Goal: Check status

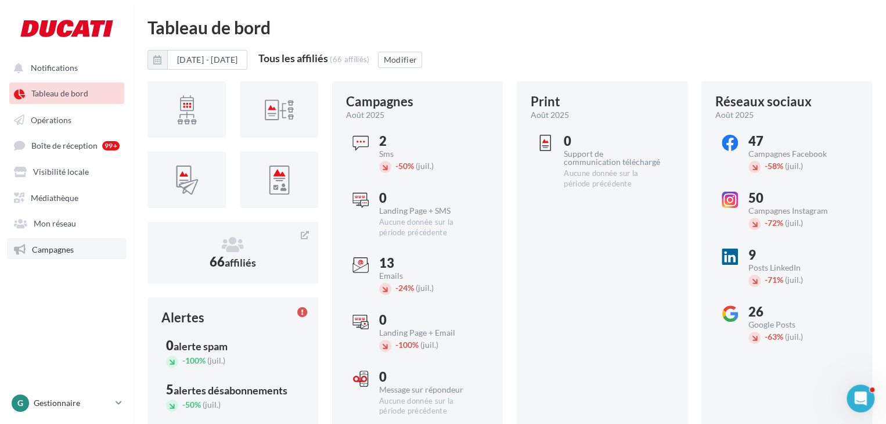
click at [73, 254] on span "Campagnes" at bounding box center [53, 249] width 42 height 10
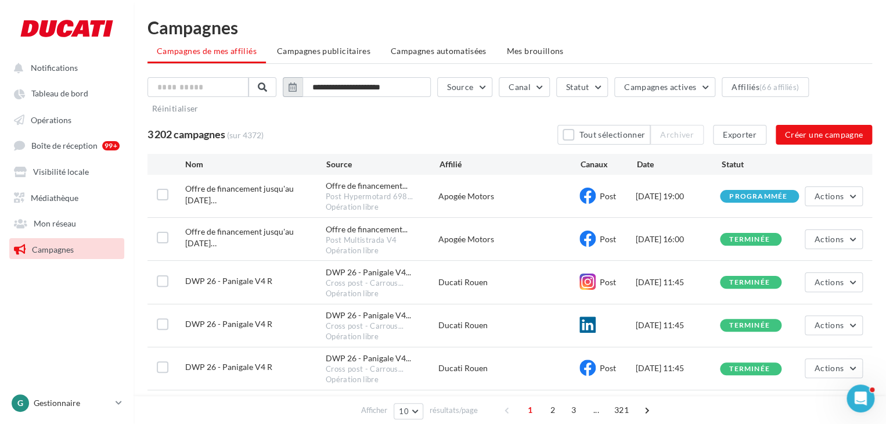
click at [297, 86] on icon "button" at bounding box center [292, 86] width 8 height 9
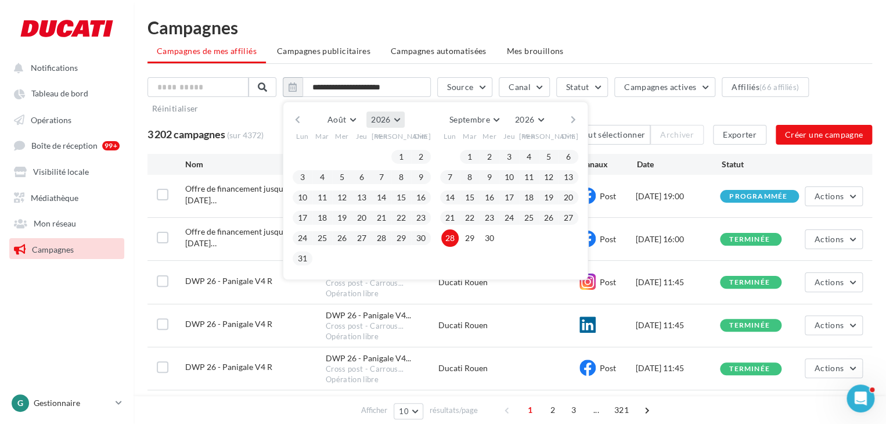
click at [390, 116] on span "2026" at bounding box center [380, 119] width 19 height 10
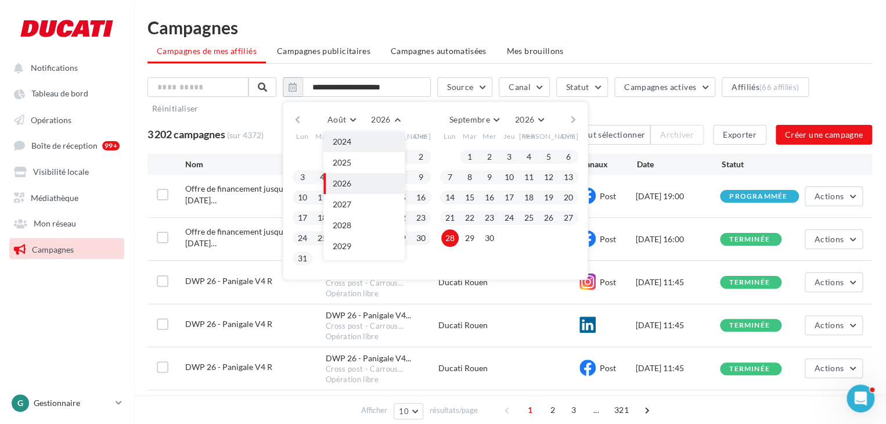
click at [365, 146] on button "2024" at bounding box center [363, 141] width 81 height 21
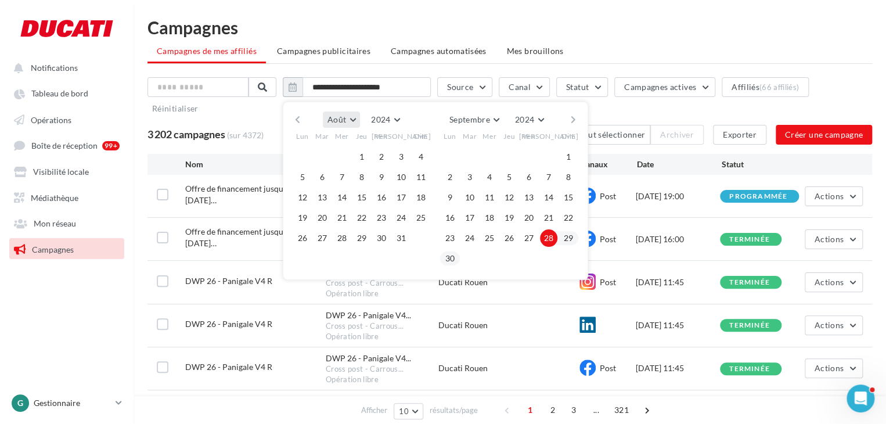
click at [335, 120] on span "Août" at bounding box center [336, 119] width 19 height 10
click at [355, 133] on button "Janvier" at bounding box center [363, 142] width 81 height 21
click at [536, 128] on div "Ven" at bounding box center [529, 136] width 20 height 17
click at [532, 118] on span "2024" at bounding box center [523, 119] width 19 height 10
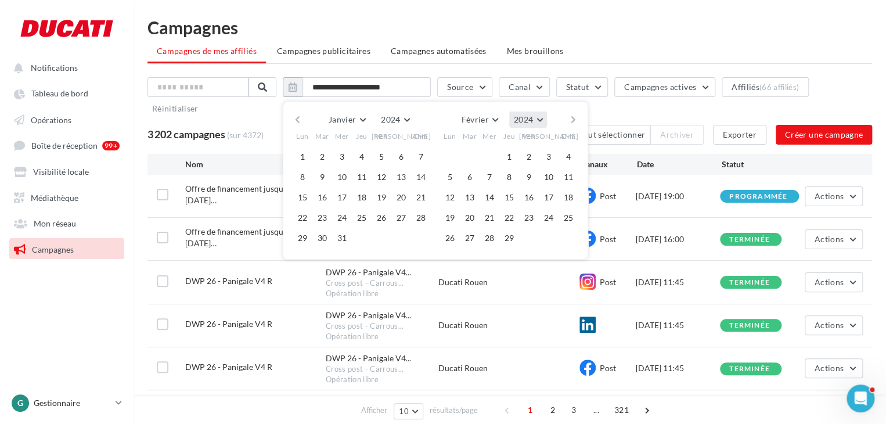
scroll to position [125, 0]
click at [517, 185] on button "2025" at bounding box center [505, 189] width 81 height 21
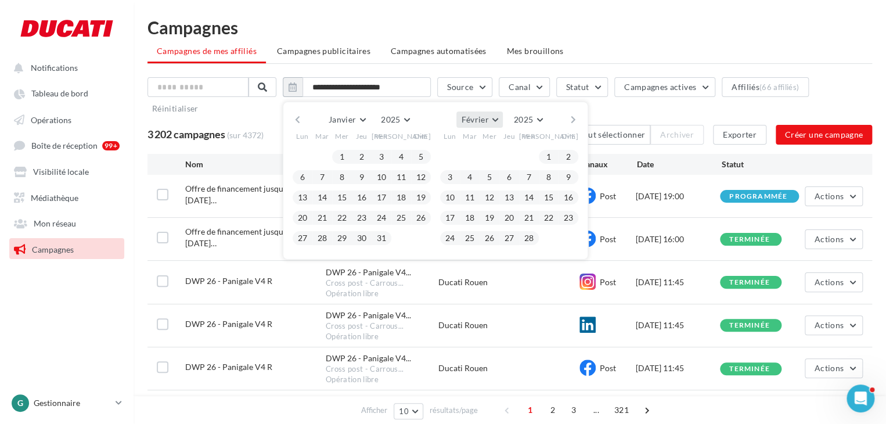
click at [498, 117] on button "Février" at bounding box center [479, 119] width 46 height 16
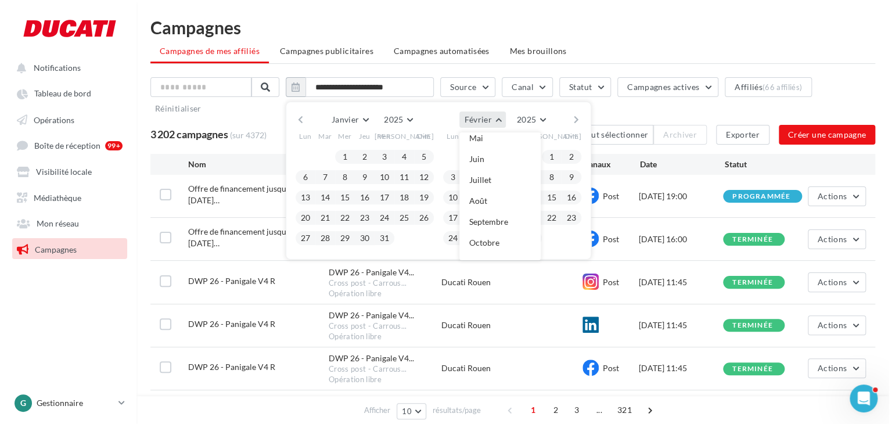
scroll to position [90, 0]
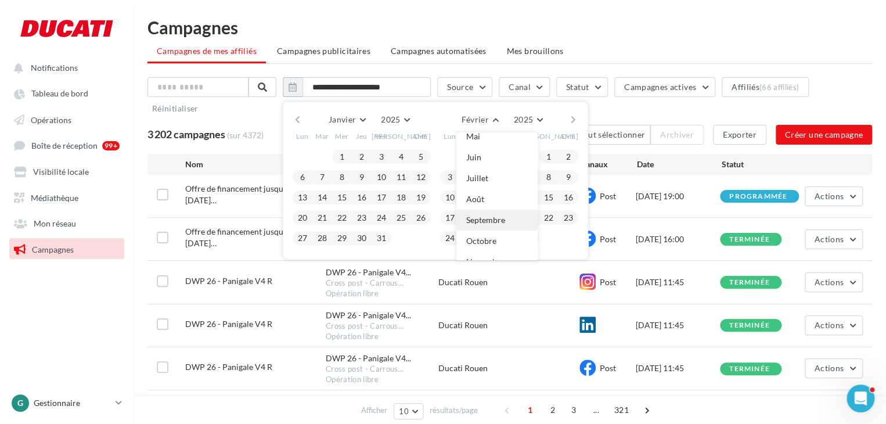
click at [497, 225] on button "Septembre" at bounding box center [496, 220] width 81 height 21
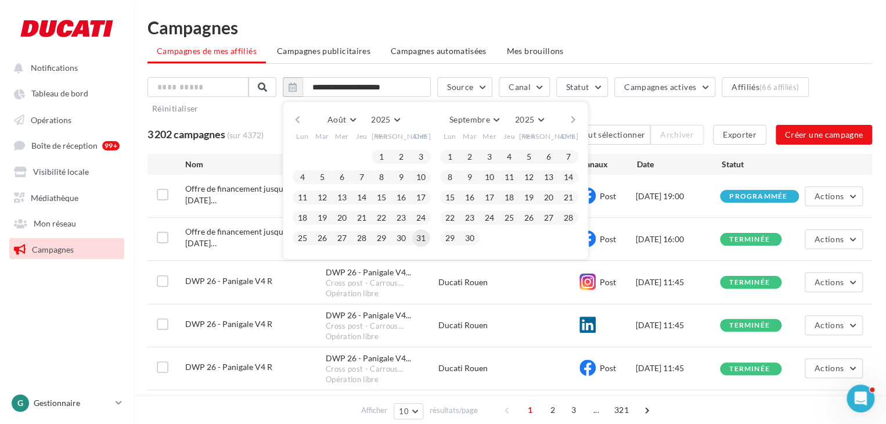
click at [430, 236] on button "31" at bounding box center [420, 237] width 17 height 17
click at [606, 45] on ul "Campagnes de mes affiliés Campagnes publicitaires Campagnes automatisées Mes br…" at bounding box center [509, 52] width 724 height 23
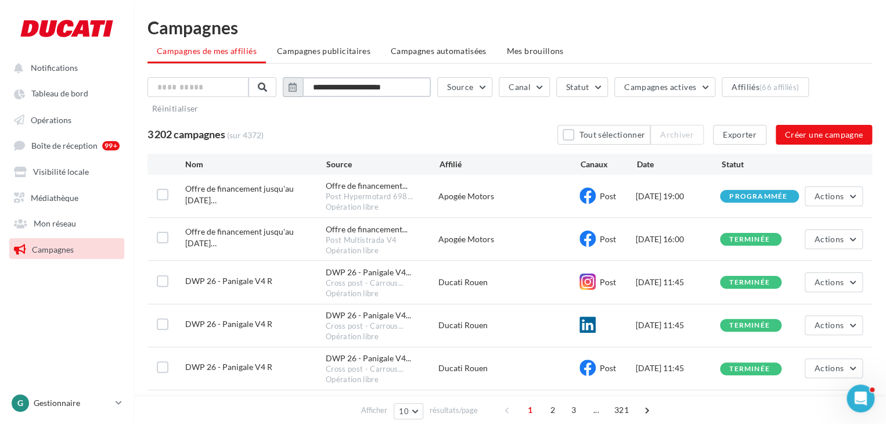
click at [329, 86] on input "**********" at bounding box center [366, 87] width 128 height 20
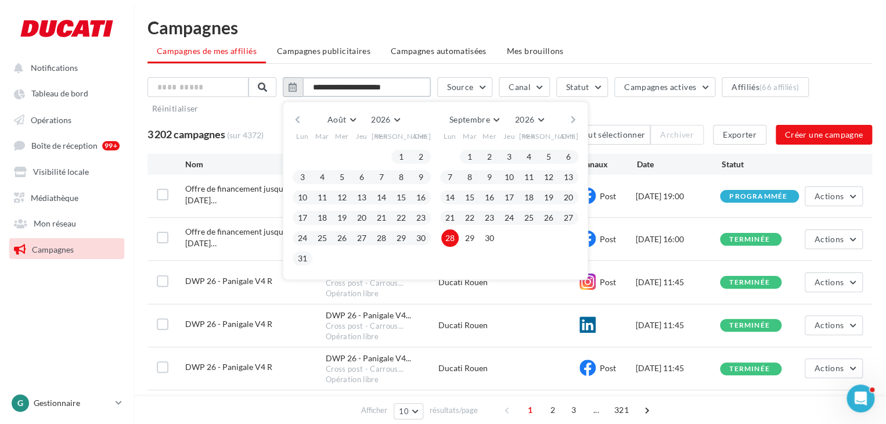
click at [413, 90] on input "**********" at bounding box center [366, 87] width 128 height 20
type input "**********"
click at [444, 70] on div "**********" at bounding box center [509, 354] width 724 height 573
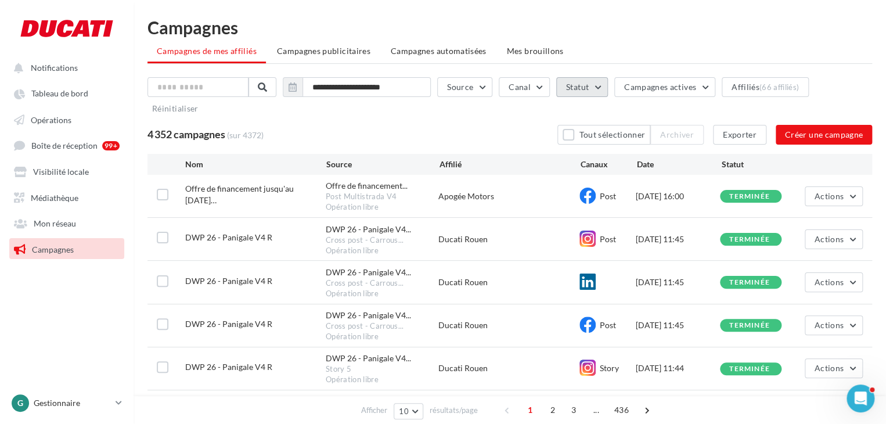
click at [583, 81] on button "Statut" at bounding box center [582, 87] width 52 height 20
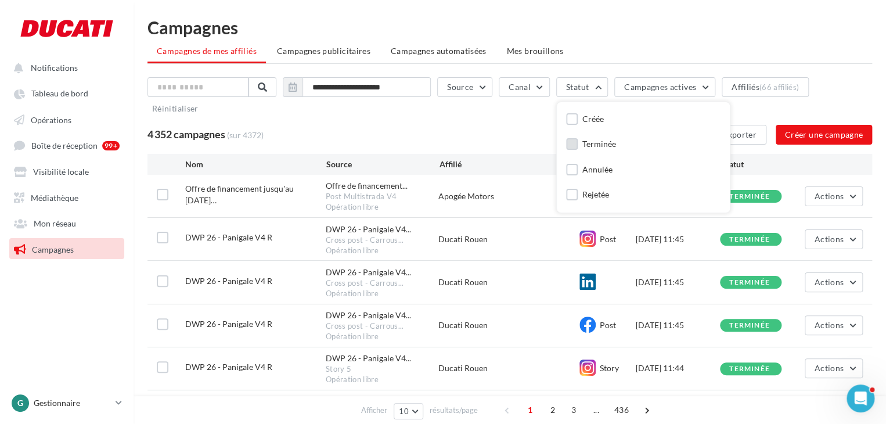
click at [594, 140] on div "Terminée" at bounding box center [599, 144] width 34 height 12
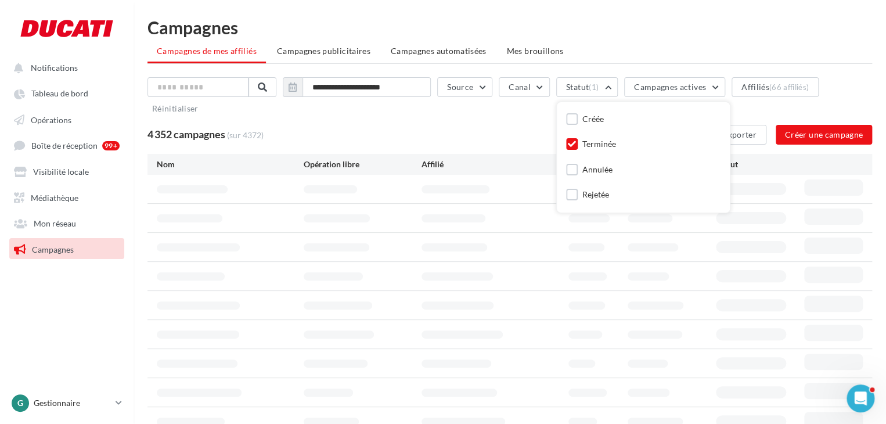
click at [516, 121] on div "**********" at bounding box center [509, 110] width 724 height 67
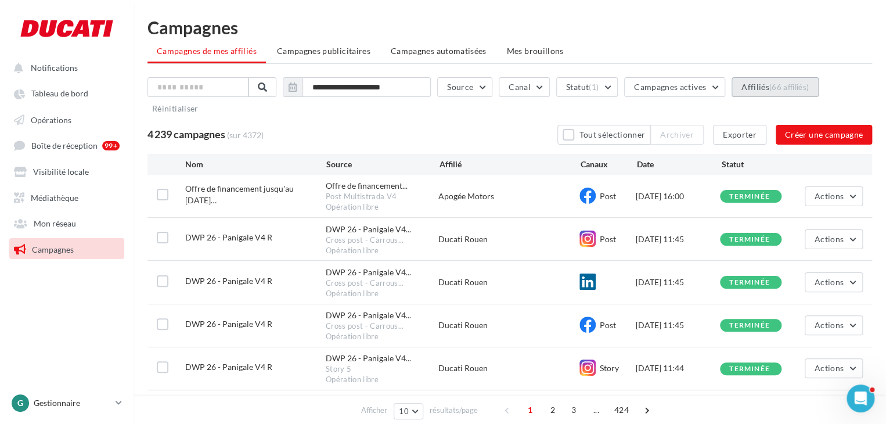
click at [759, 89] on button "Affiliés (66 affiliés)" at bounding box center [774, 87] width 87 height 20
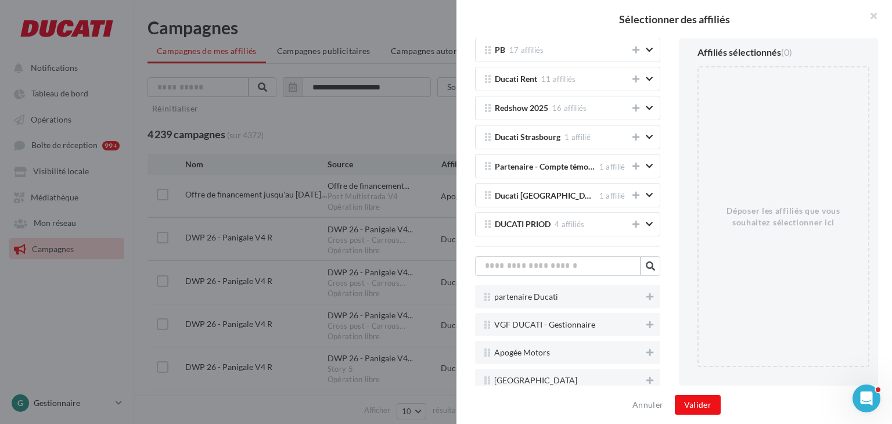
scroll to position [332, 0]
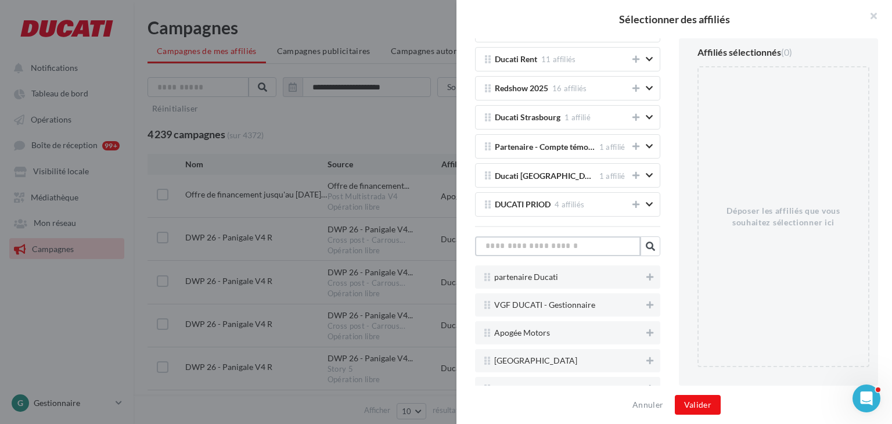
click at [583, 244] on input "text" at bounding box center [557, 246] width 165 height 20
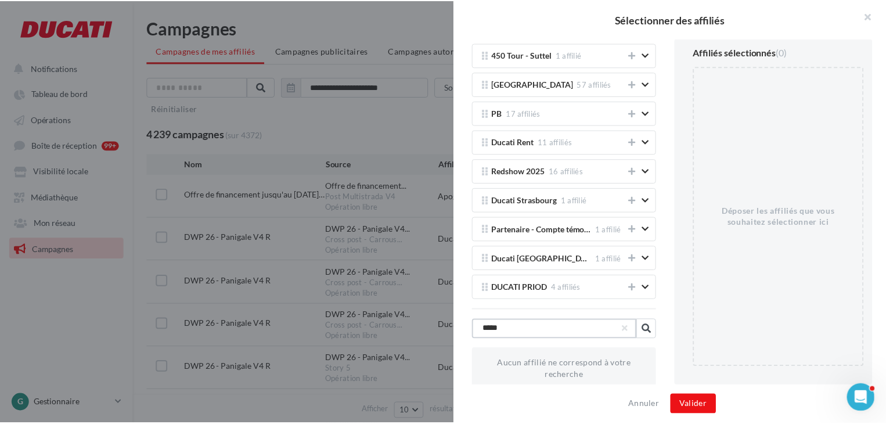
scroll to position [230, 0]
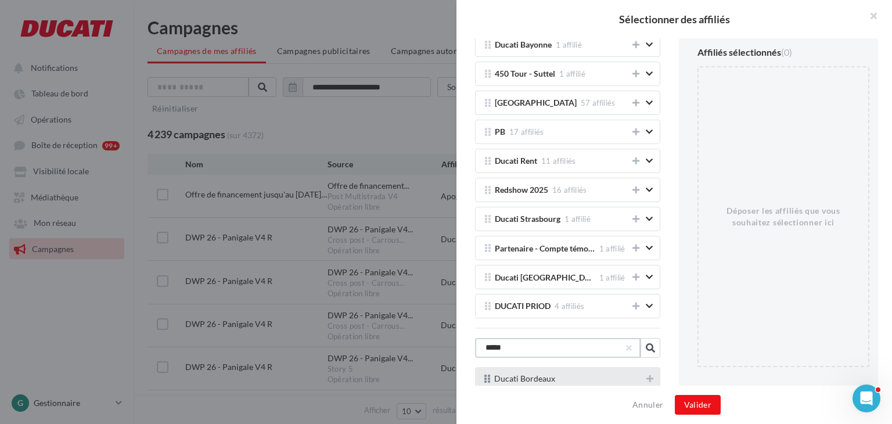
type input "*****"
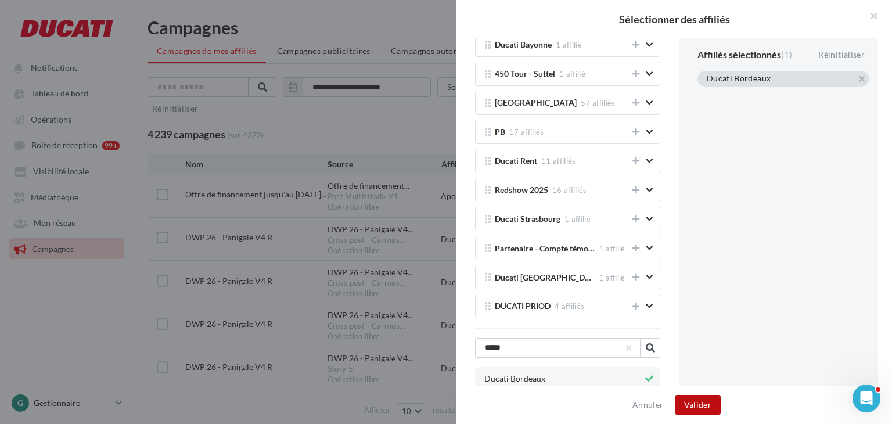
click at [695, 405] on button "Valider" at bounding box center [697, 405] width 46 height 20
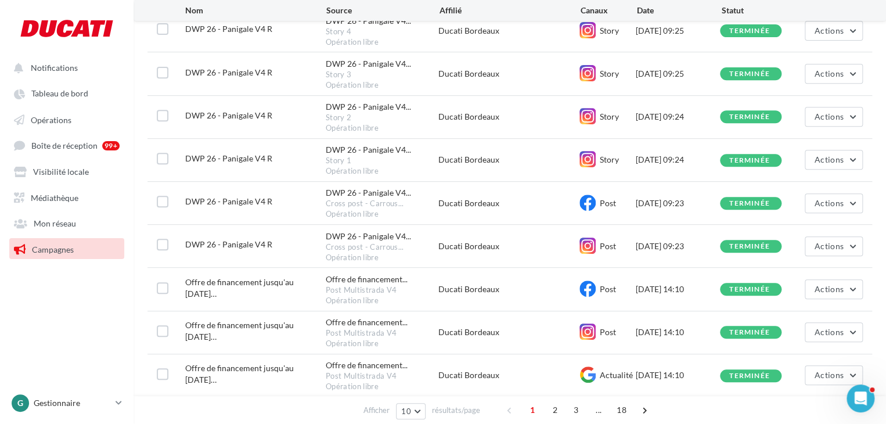
scroll to position [267, 0]
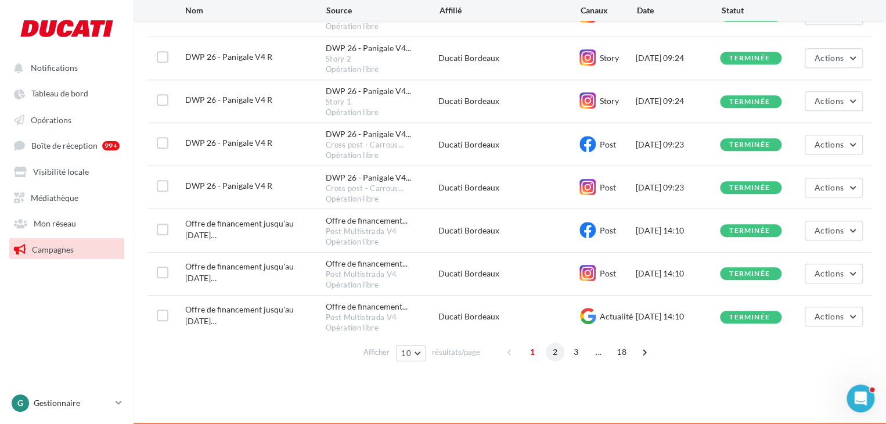
click at [551, 351] on span "2" at bounding box center [555, 351] width 19 height 19
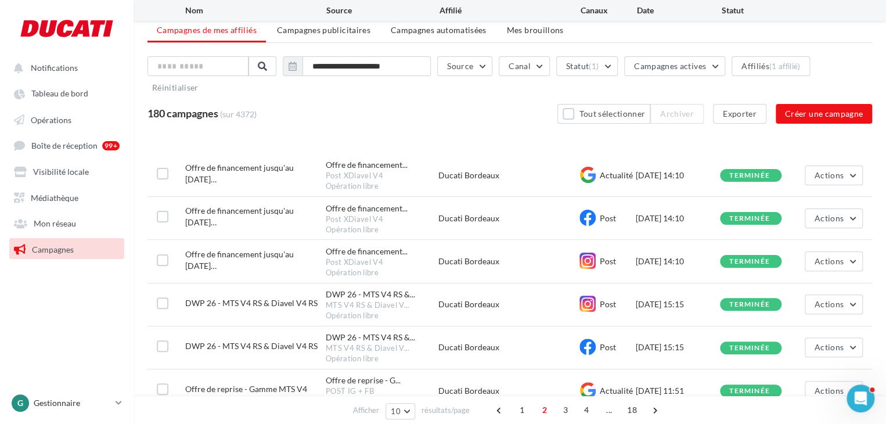
scroll to position [240, 0]
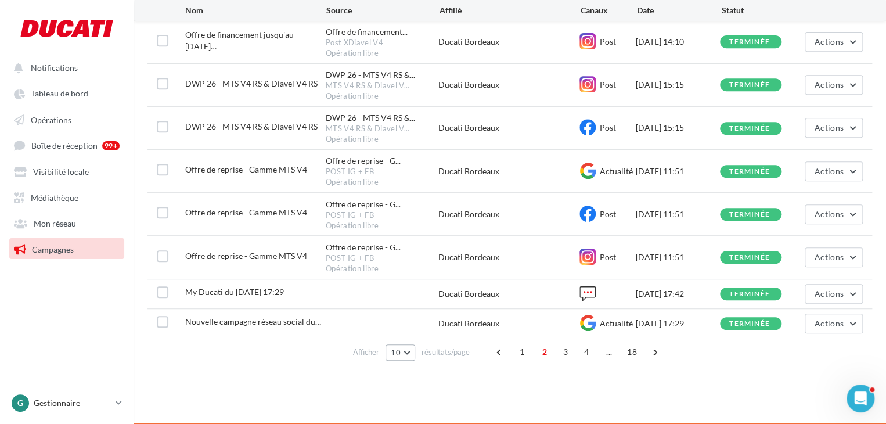
click at [399, 351] on span "10" at bounding box center [396, 352] width 10 height 9
click at [405, 331] on span "100" at bounding box center [402, 330] width 14 height 9
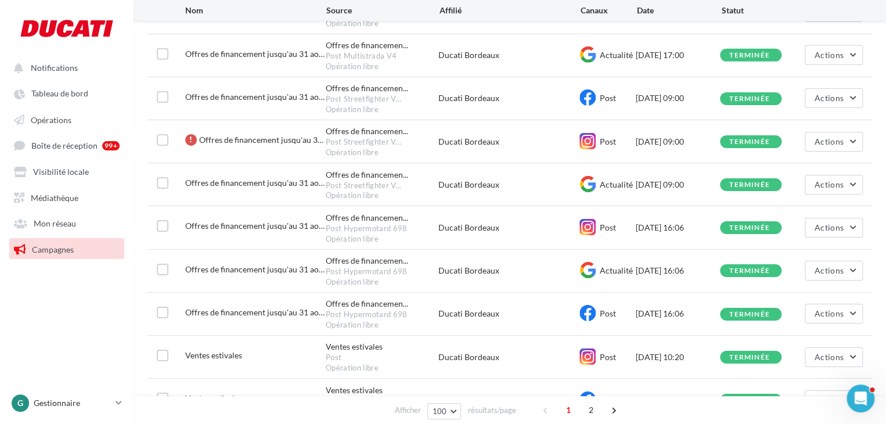
scroll to position [1854, 0]
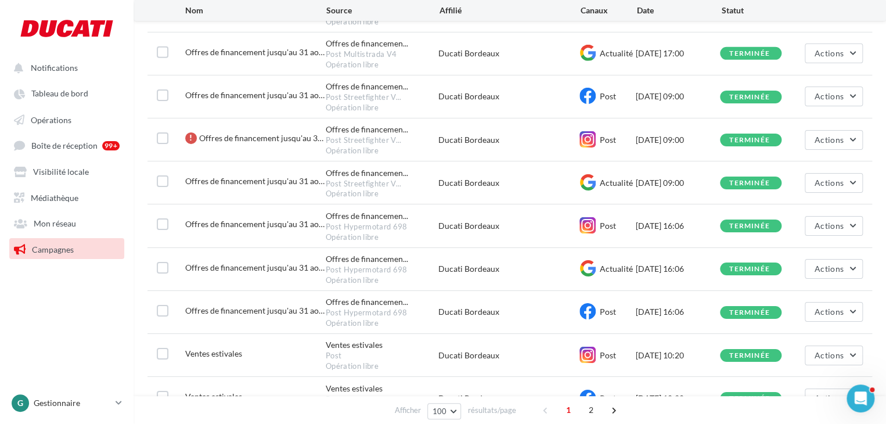
click at [504, 244] on div "Offres de financement jusqu'au 31 ao… Offres de financemen... Post Hypermotard …" at bounding box center [509, 225] width 724 height 42
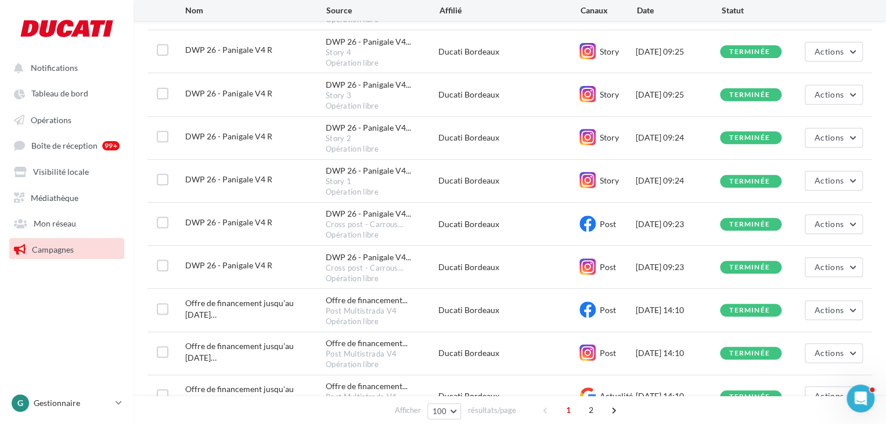
scroll to position [0, 0]
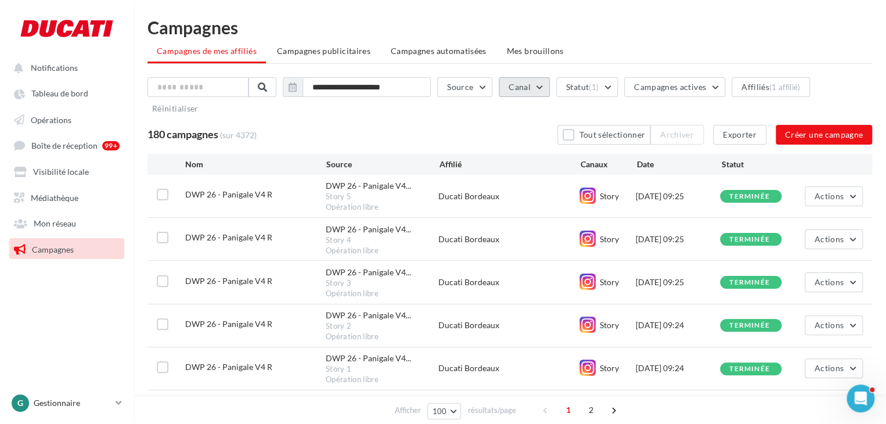
click at [529, 84] on button "Canal" at bounding box center [524, 87] width 51 height 20
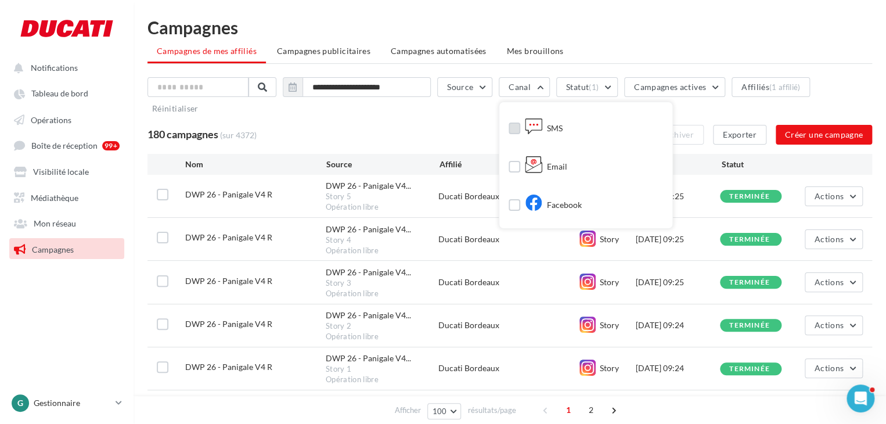
click at [520, 127] on label at bounding box center [514, 128] width 12 height 12
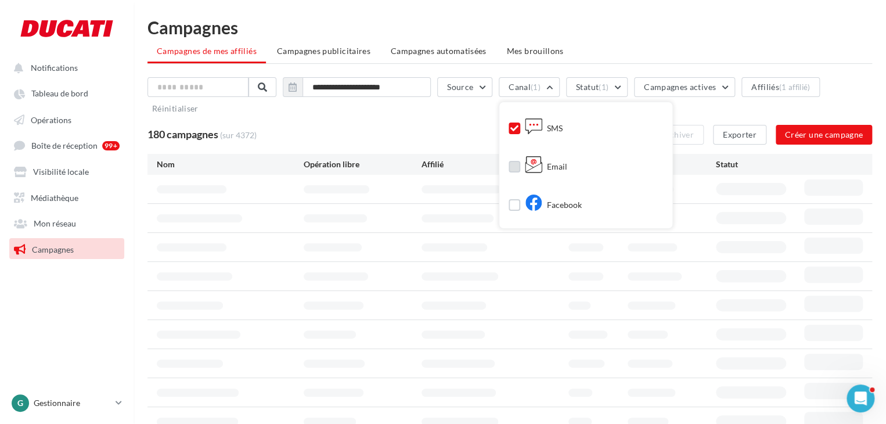
click at [520, 165] on label at bounding box center [514, 167] width 12 height 12
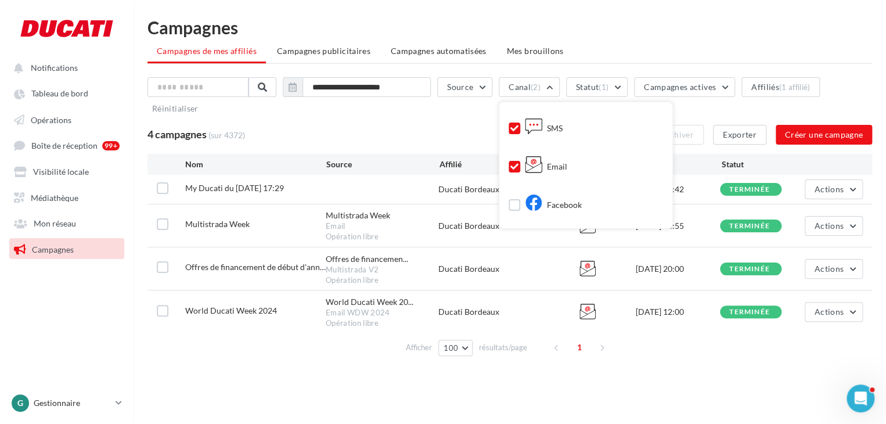
click at [448, 121] on div "**********" at bounding box center [509, 110] width 724 height 67
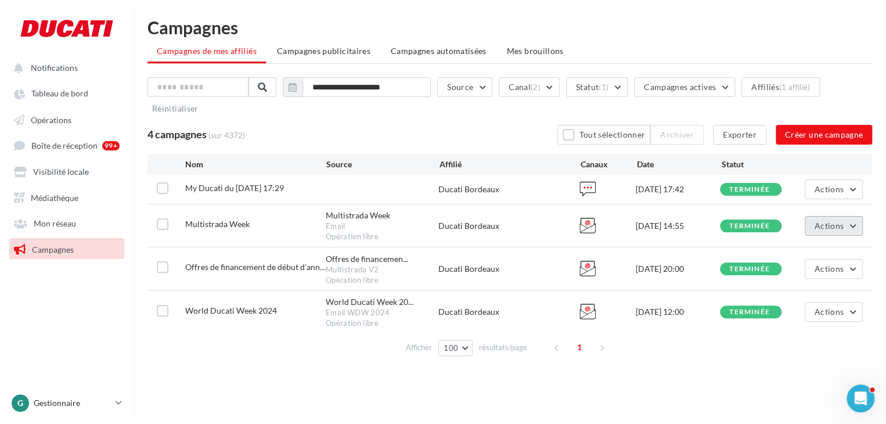
click at [815, 228] on span "Actions" at bounding box center [828, 226] width 29 height 10
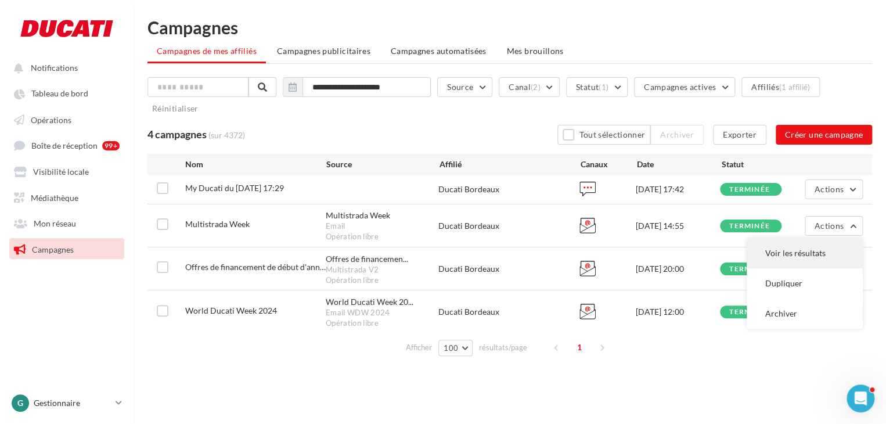
click at [798, 264] on button "Voir les résultats" at bounding box center [804, 253] width 116 height 30
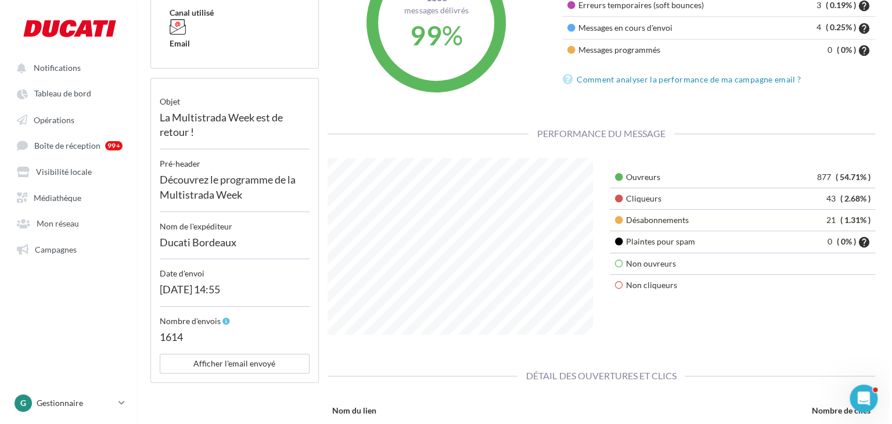
scroll to position [272, 0]
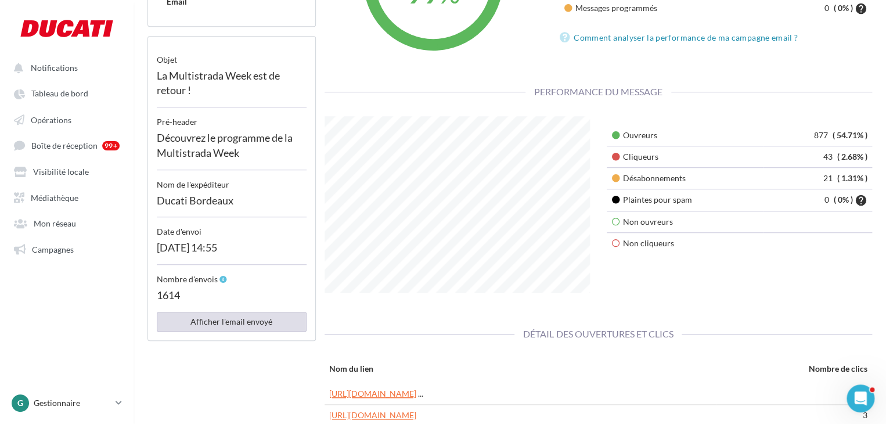
click at [257, 326] on button "Afficher l'email envoyé" at bounding box center [232, 322] width 150 height 20
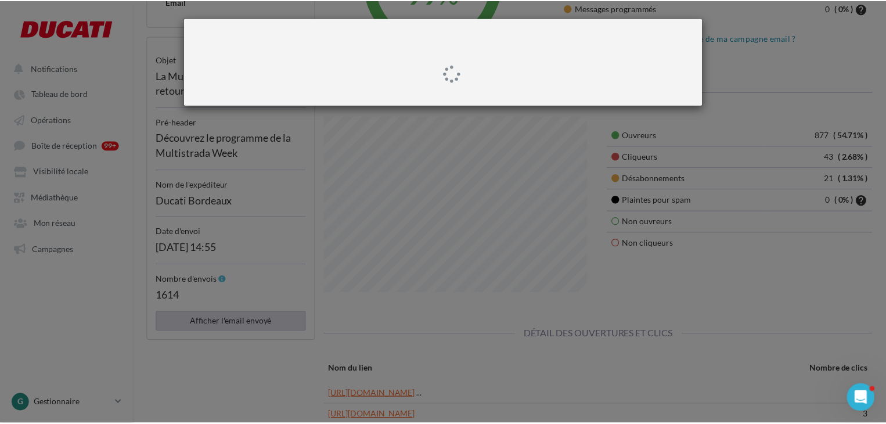
scroll to position [178, 284]
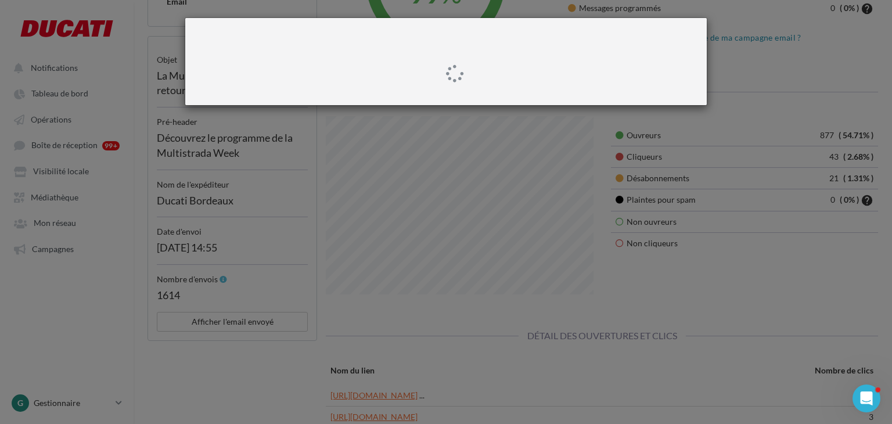
click at [257, 326] on div at bounding box center [446, 212] width 892 height 424
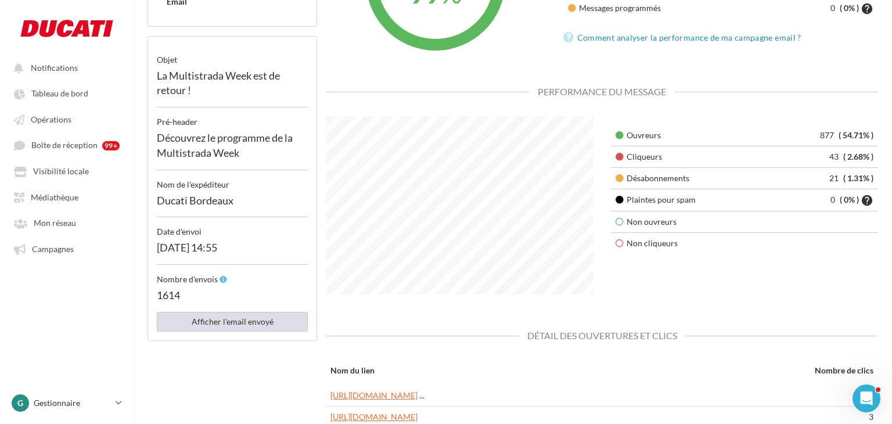
scroll to position [580241, 580135]
click at [257, 326] on button "Afficher l'email envoyé" at bounding box center [232, 322] width 150 height 20
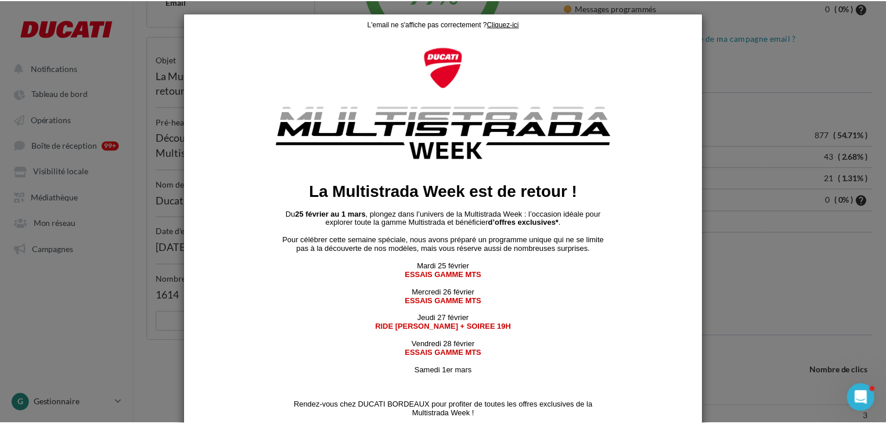
scroll to position [2, 0]
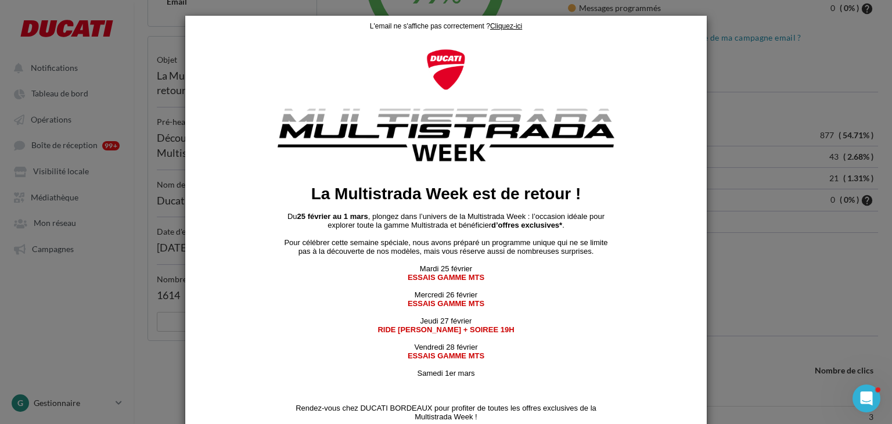
click at [750, 167] on div at bounding box center [446, 212] width 892 height 424
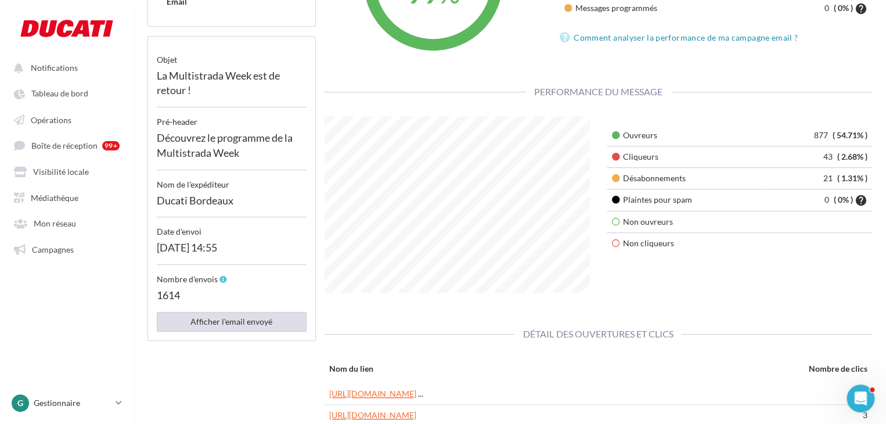
scroll to position [0, 0]
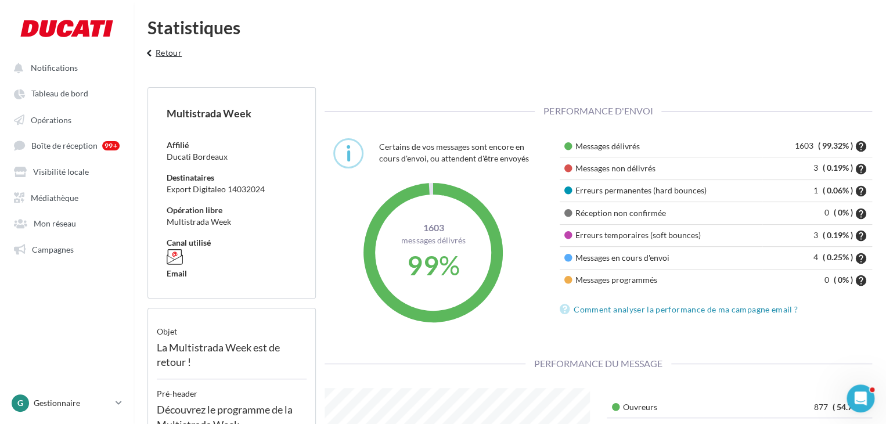
click at [156, 58] on button "keyboard_arrow_left Retour" at bounding box center [162, 56] width 48 height 23
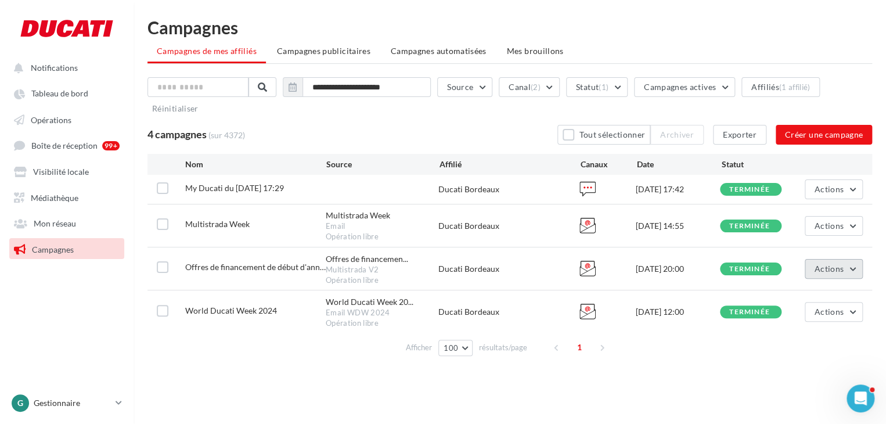
click at [842, 274] on button "Actions" at bounding box center [833, 269] width 58 height 20
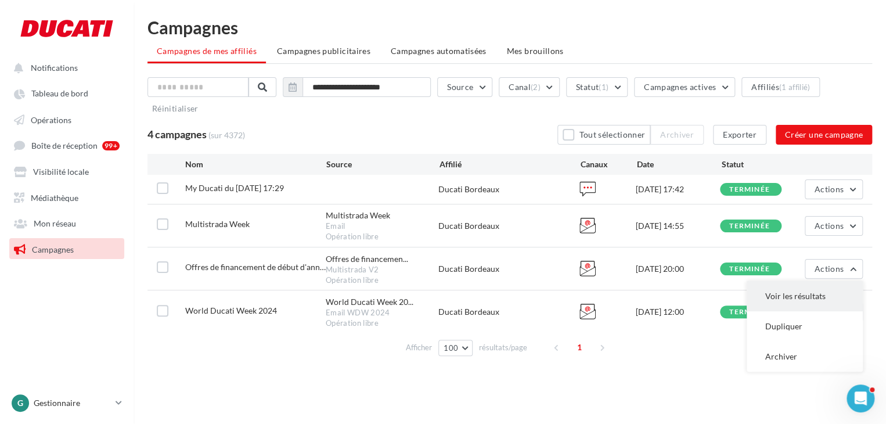
click at [806, 293] on button "Voir les résultats" at bounding box center [804, 296] width 116 height 30
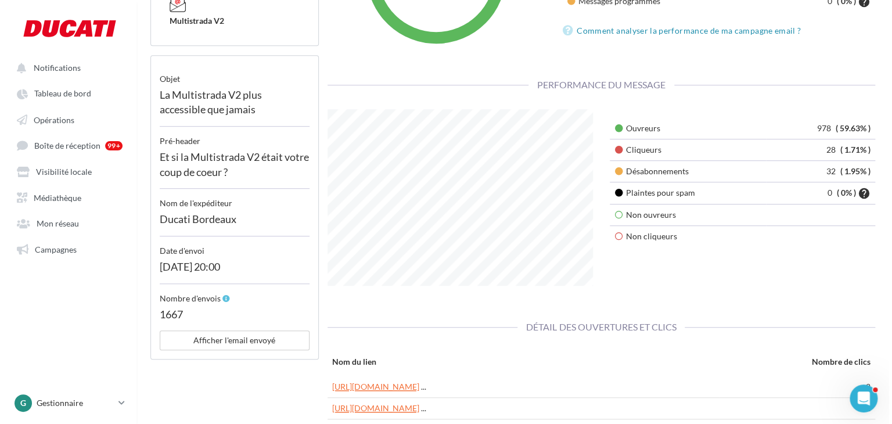
scroll to position [305, 0]
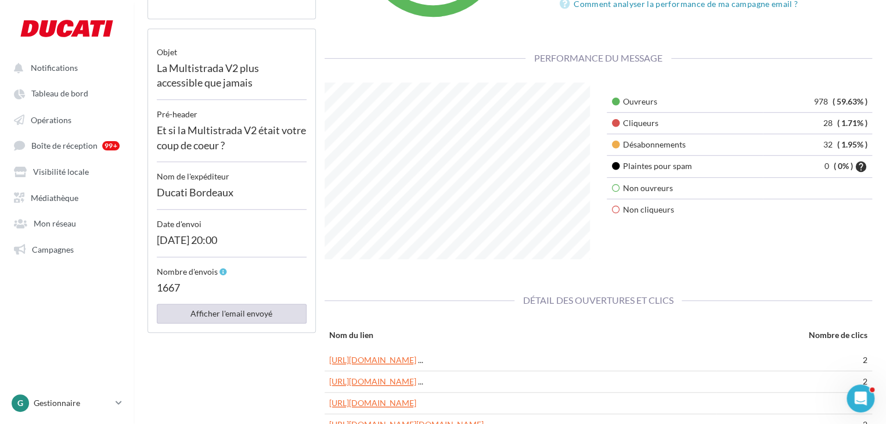
click at [241, 309] on button "Afficher l'email envoyé" at bounding box center [232, 314] width 150 height 20
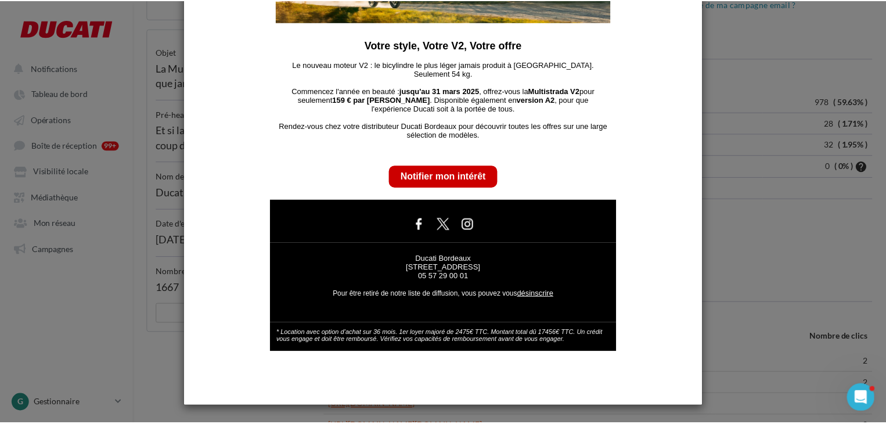
scroll to position [7, 0]
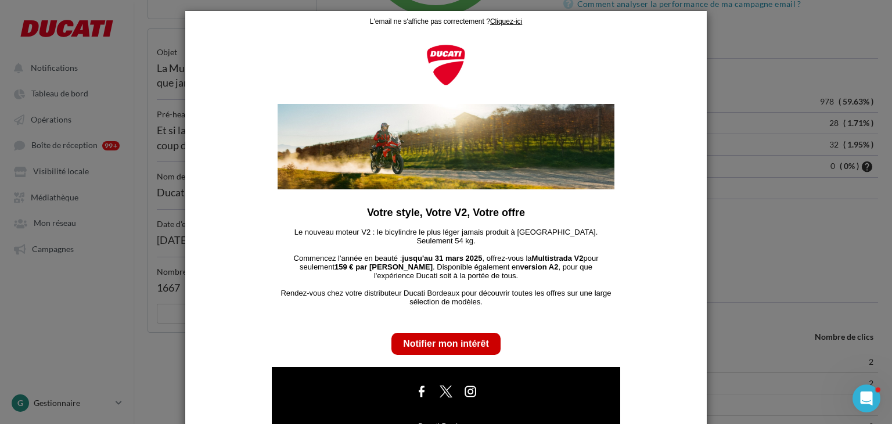
click at [757, 182] on div at bounding box center [446, 212] width 892 height 424
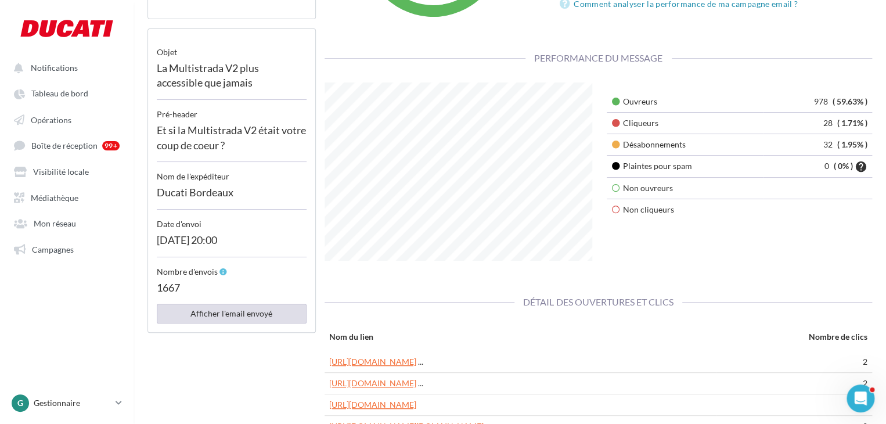
scroll to position [580241, 580135]
click at [67, 174] on span "Visibilité locale" at bounding box center [61, 172] width 56 height 10
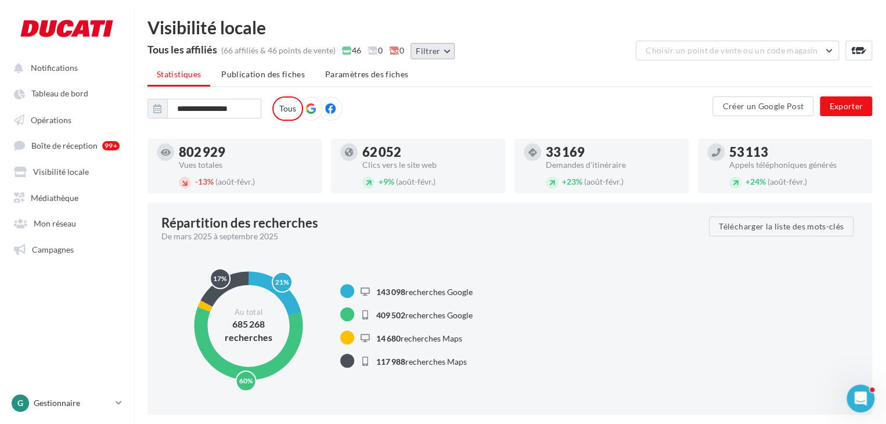
click at [445, 47] on button "Filtrer" at bounding box center [432, 51] width 44 height 16
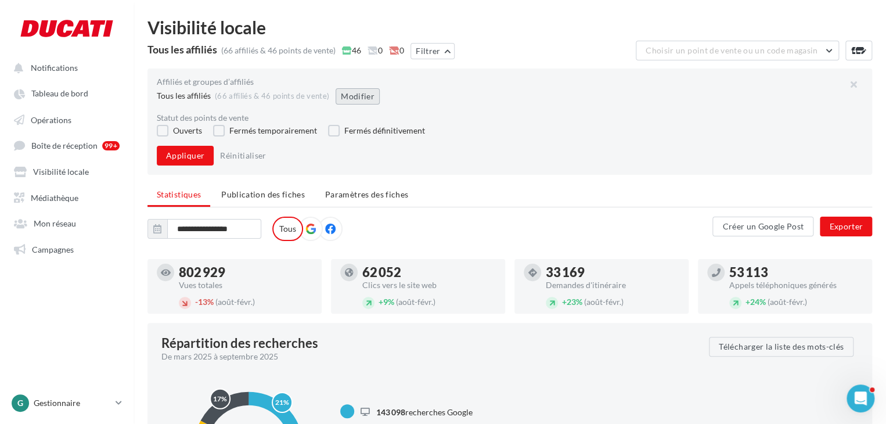
click at [348, 98] on button "Modifier" at bounding box center [357, 96] width 44 height 16
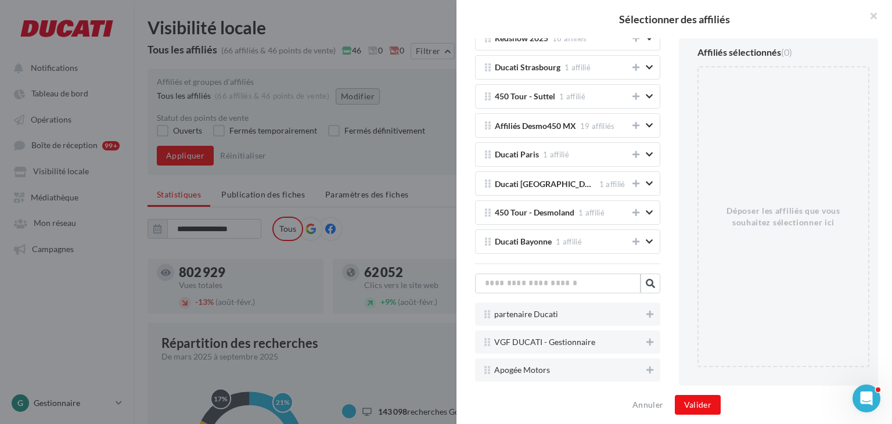
scroll to position [295, 0]
click at [547, 286] on input "text" at bounding box center [557, 283] width 165 height 20
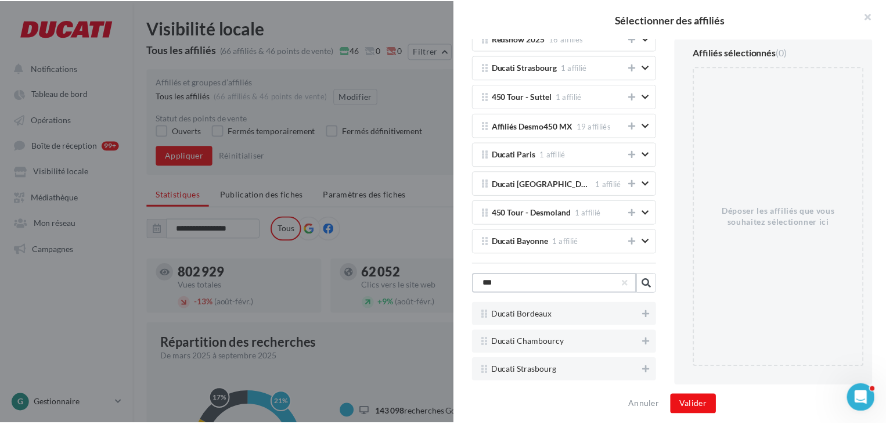
scroll to position [230, 0]
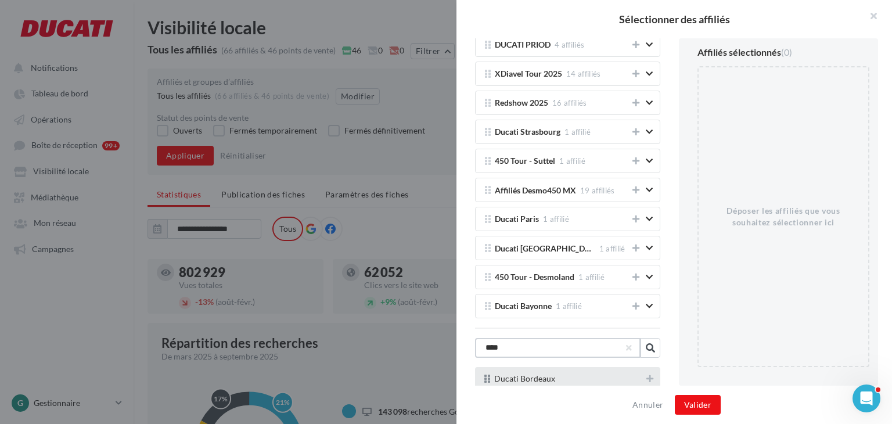
type input "****"
drag, startPoint x: 569, startPoint y: 378, endPoint x: 788, endPoint y: 300, distance: 232.2
drag, startPoint x: 788, startPoint y: 300, endPoint x: 601, endPoint y: 367, distance: 198.1
click at [601, 367] on div "Ducati Bordeaux" at bounding box center [567, 378] width 185 height 23
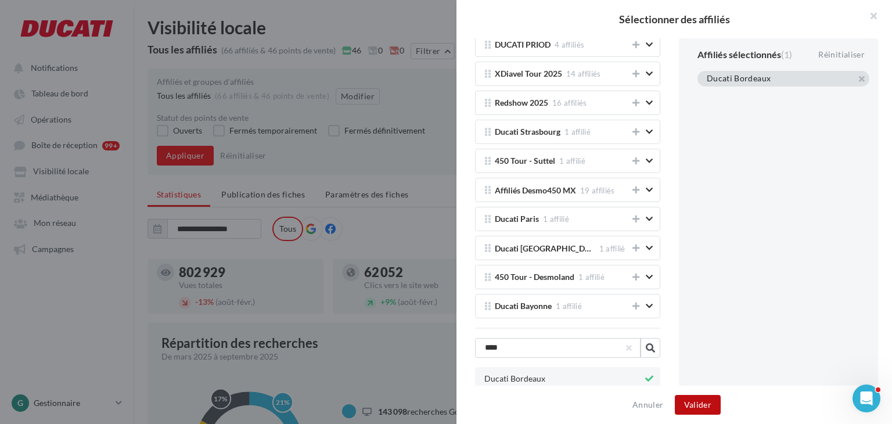
click at [698, 398] on button "Valider" at bounding box center [697, 405] width 46 height 20
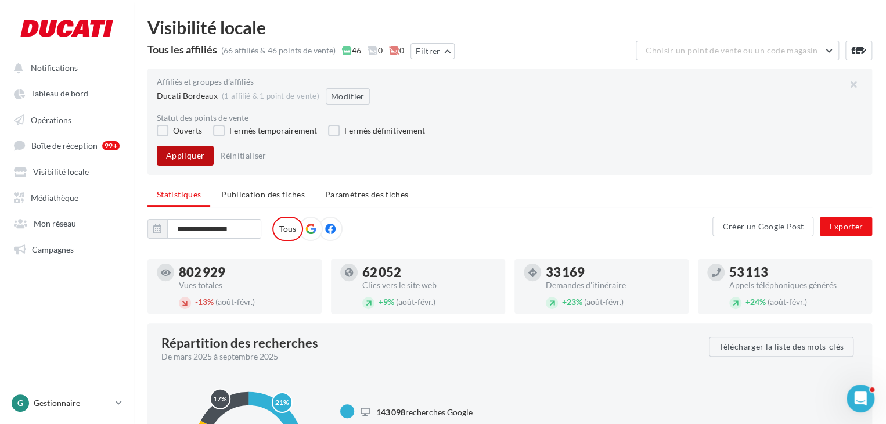
click at [197, 154] on button "Appliquer" at bounding box center [185, 156] width 57 height 20
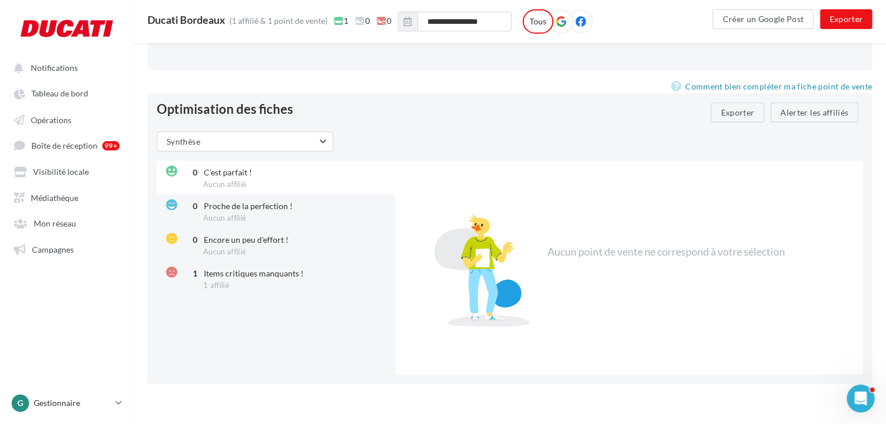
scroll to position [1255, 0]
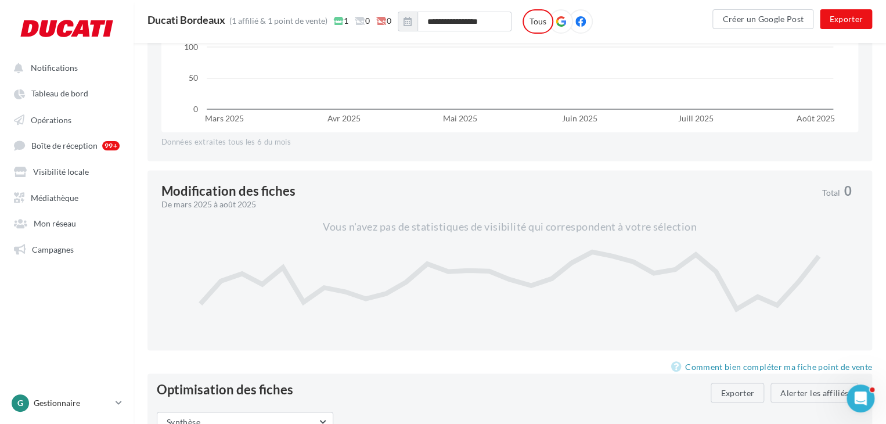
click at [565, 24] on icon at bounding box center [560, 21] width 10 height 10
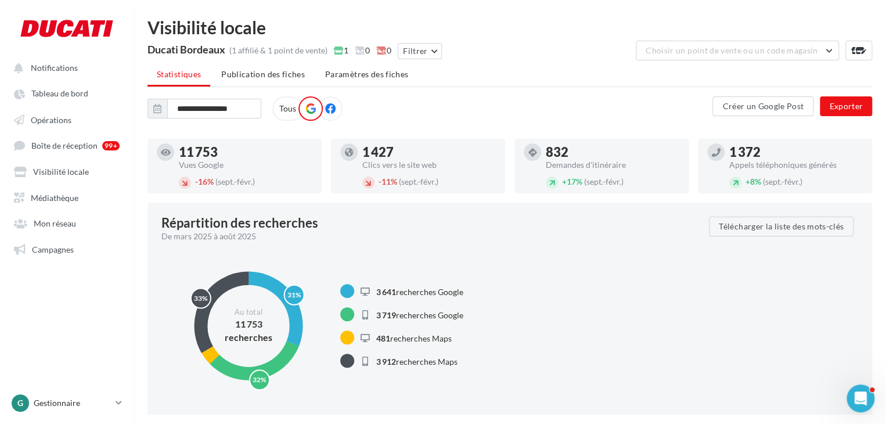
scroll to position [1, 0]
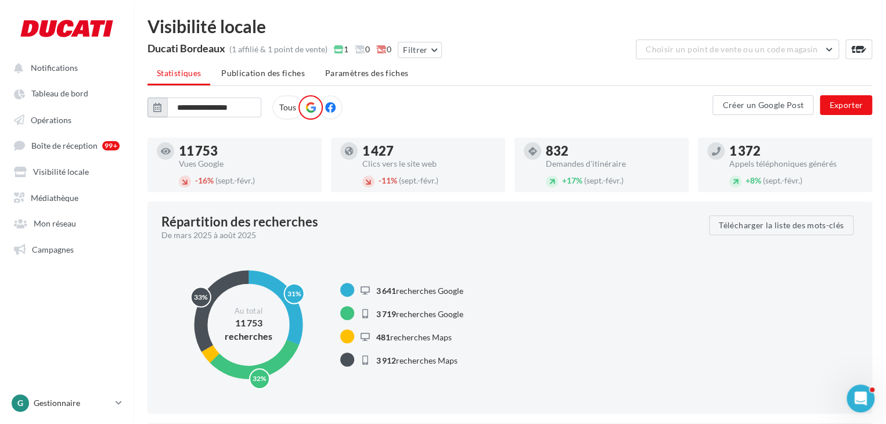
click at [159, 107] on icon "button" at bounding box center [157, 107] width 8 height 9
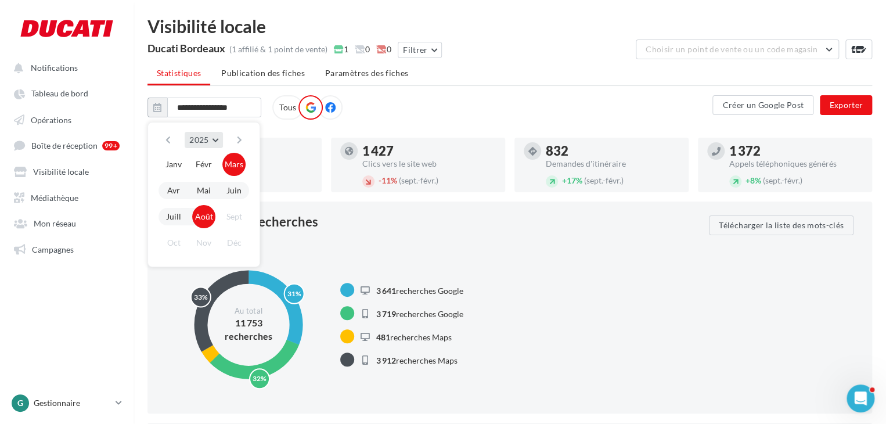
click at [202, 138] on span "2025" at bounding box center [198, 140] width 19 height 10
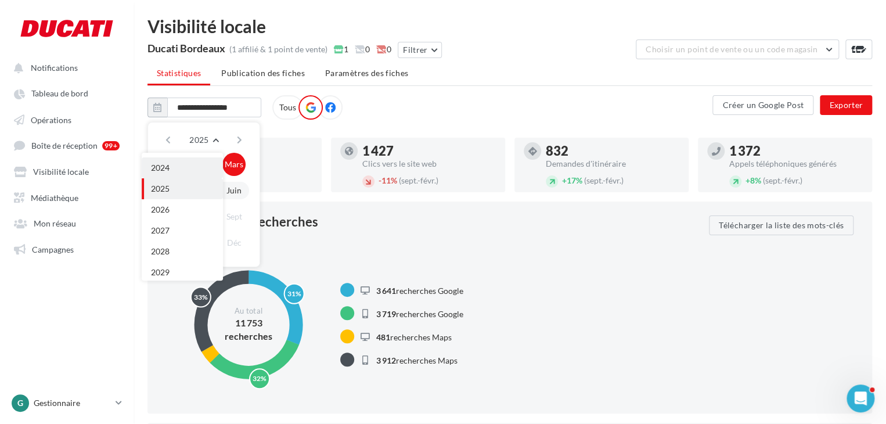
click at [191, 171] on button "2024" at bounding box center [182, 167] width 81 height 21
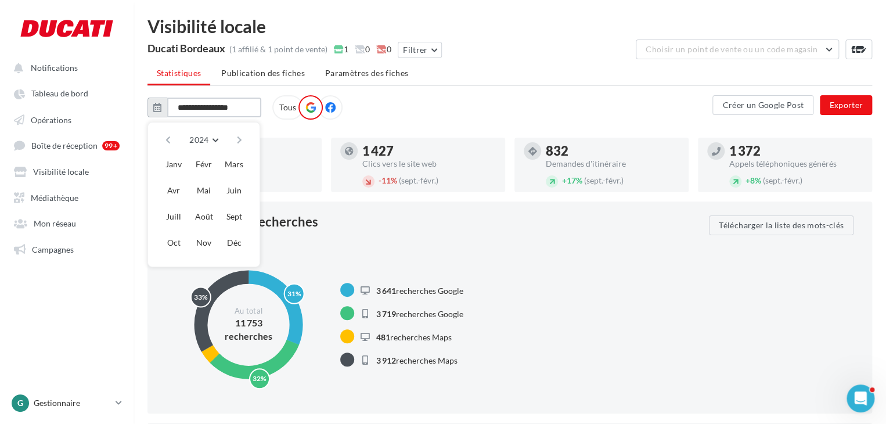
click at [190, 103] on input "**********" at bounding box center [214, 108] width 94 height 20
click at [186, 105] on input "**********" at bounding box center [214, 108] width 94 height 20
click at [384, 114] on div "**********" at bounding box center [429, 107] width 565 height 24
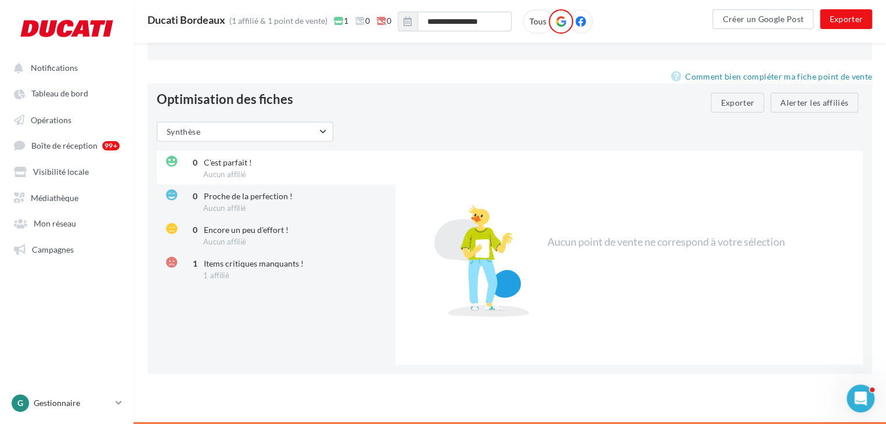
scroll to position [1365, 0]
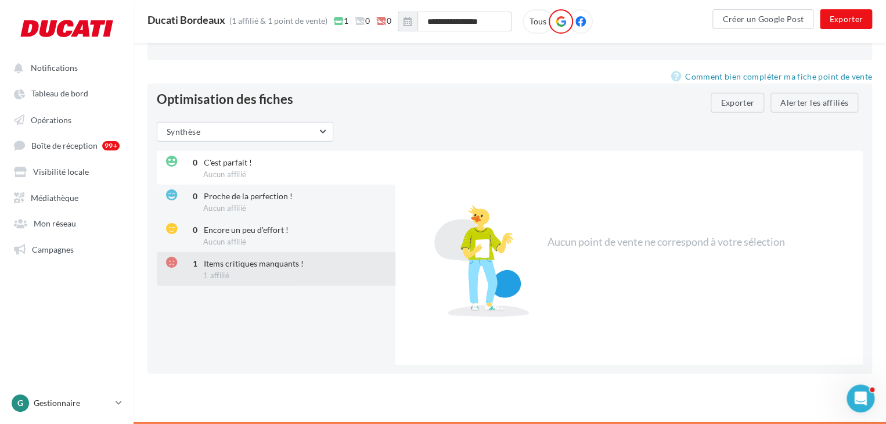
click at [285, 270] on div "1 Items critiques manquants ! 1 affilié" at bounding box center [277, 269] width 241 height 34
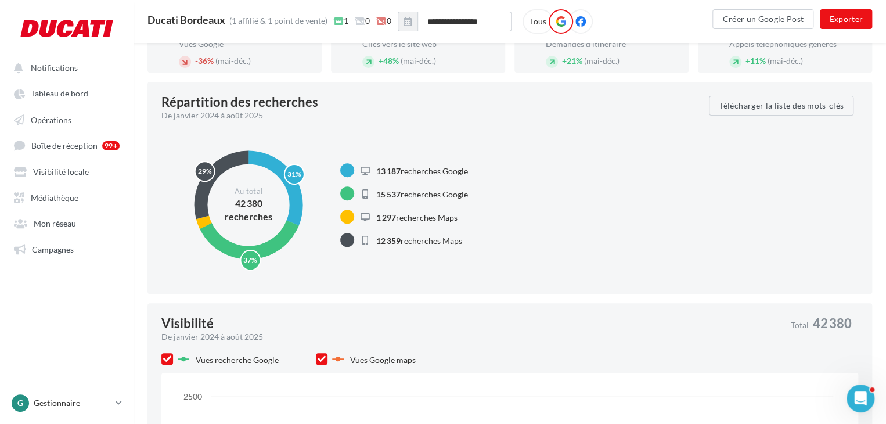
scroll to position [0, 0]
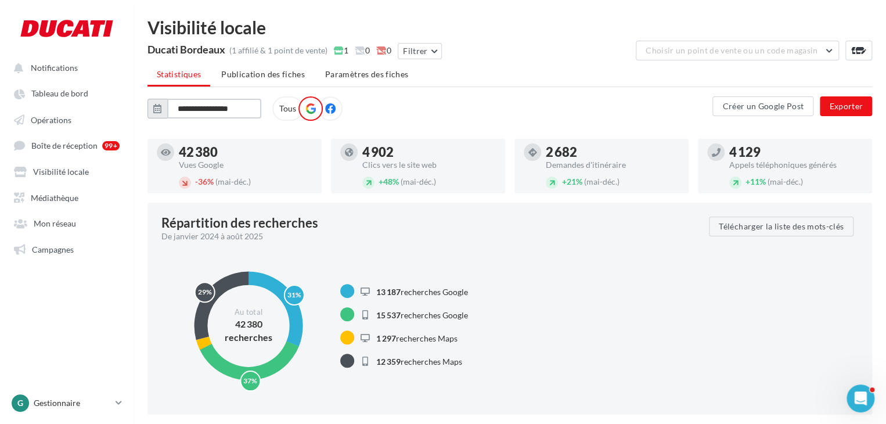
click at [183, 105] on input "**********" at bounding box center [214, 109] width 94 height 20
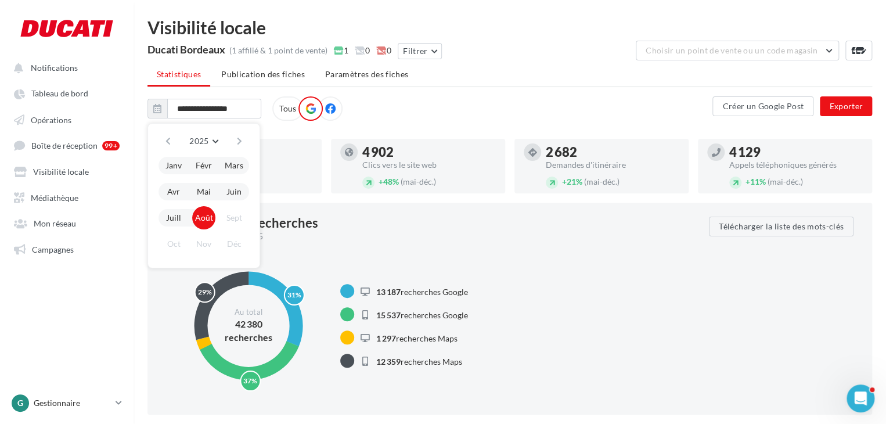
click at [400, 104] on div "**********" at bounding box center [429, 108] width 565 height 24
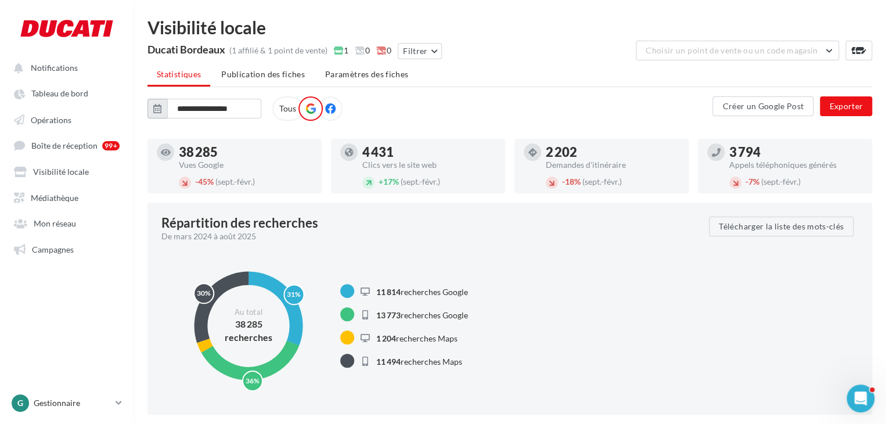
click at [161, 109] on icon "button" at bounding box center [157, 108] width 8 height 9
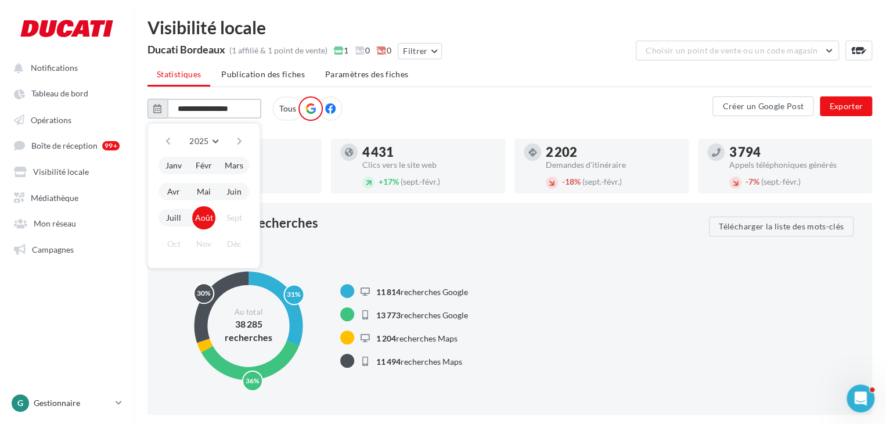
click at [186, 107] on input "**********" at bounding box center [214, 109] width 94 height 20
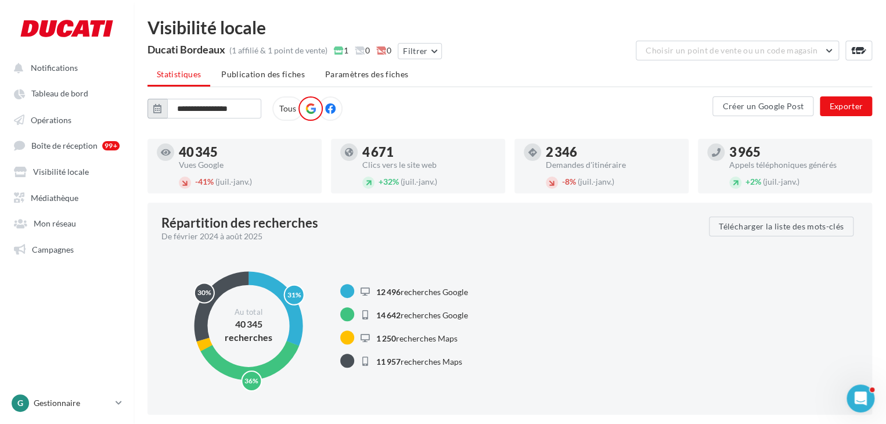
click at [158, 110] on icon "button" at bounding box center [157, 108] width 8 height 9
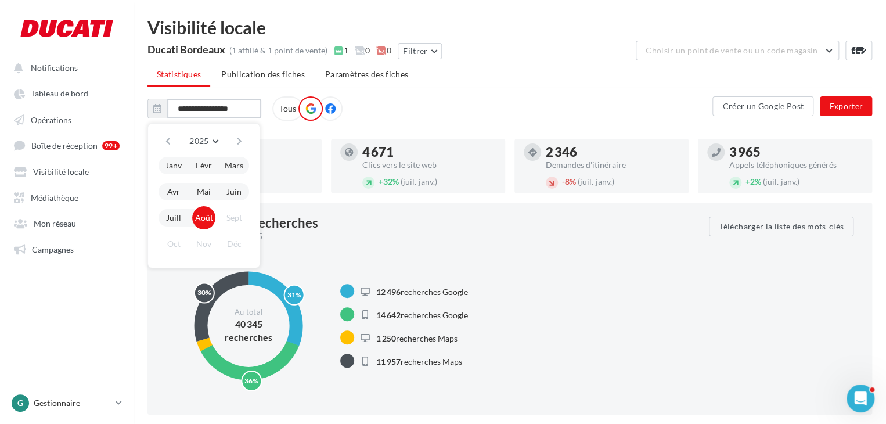
type input "**********"
click at [445, 101] on div "**********" at bounding box center [429, 108] width 565 height 24
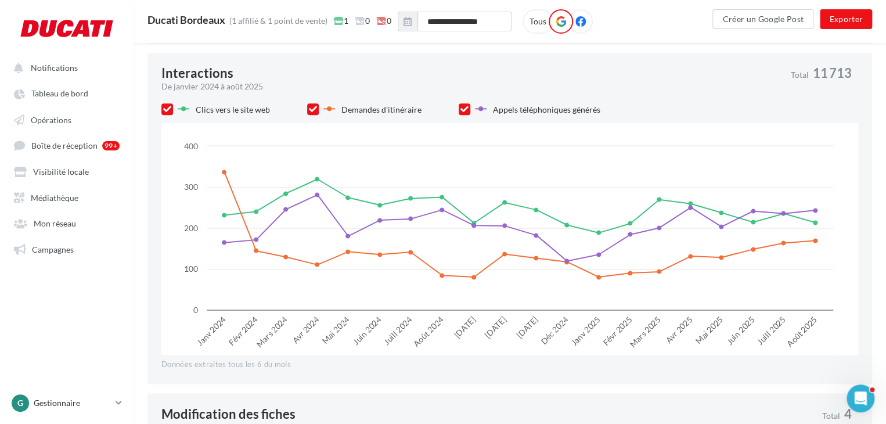
scroll to position [710, 0]
click at [63, 88] on link "Tableau de bord" at bounding box center [67, 92] width 120 height 21
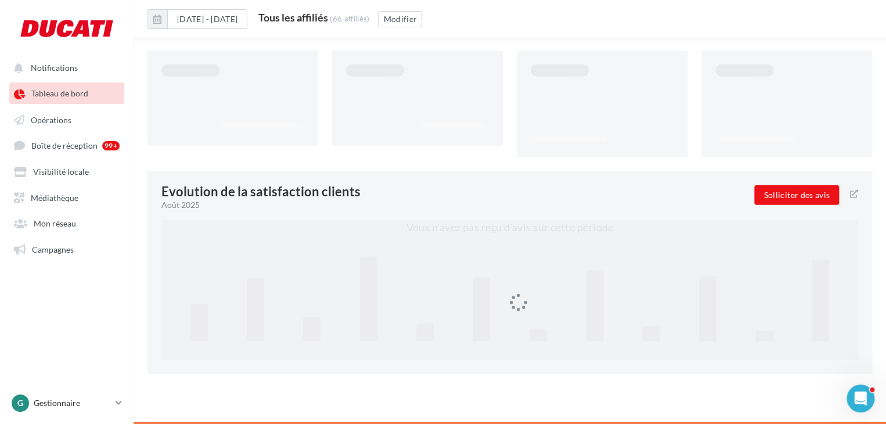
scroll to position [1508, 0]
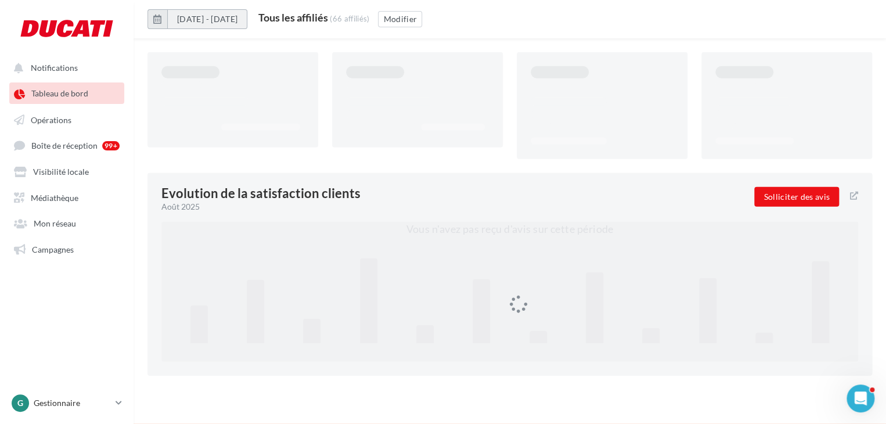
click at [193, 20] on button "[DATE] - [DATE]" at bounding box center [207, 19] width 80 height 20
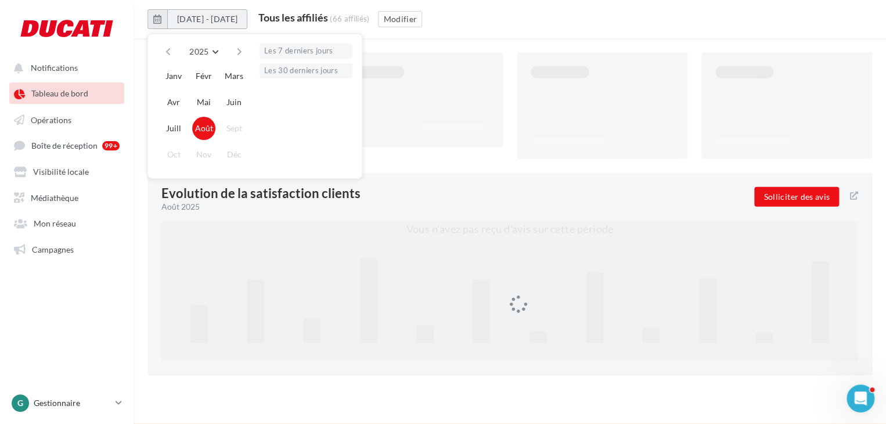
click at [197, 16] on button "[DATE] - [DATE]" at bounding box center [207, 19] width 80 height 20
click at [197, 50] on span "2025" at bounding box center [198, 51] width 19 height 10
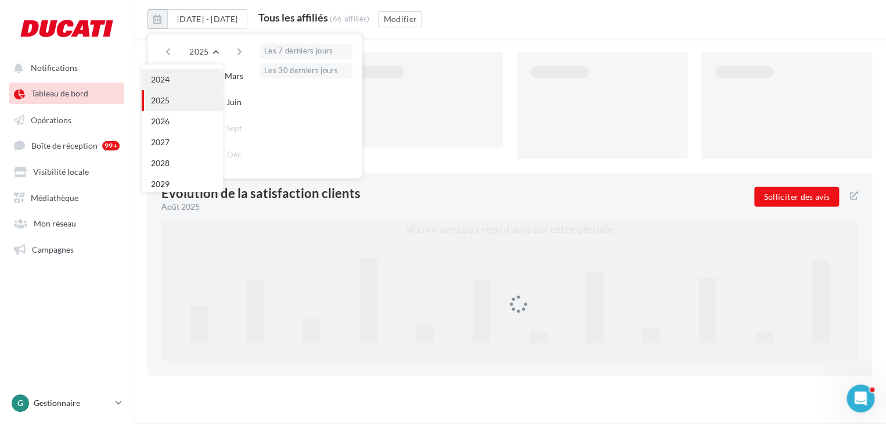
click at [190, 74] on button "2024" at bounding box center [182, 79] width 81 height 21
click at [169, 73] on button "Janv" at bounding box center [173, 75] width 23 height 23
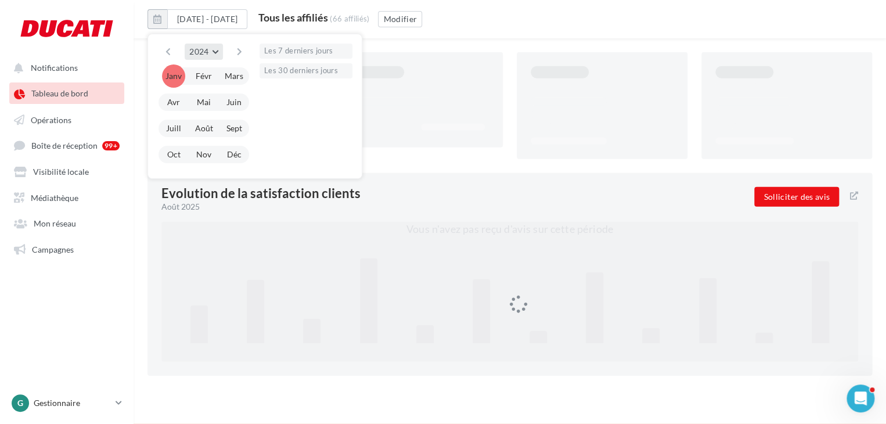
click at [211, 49] on button "2024" at bounding box center [204, 52] width 38 height 16
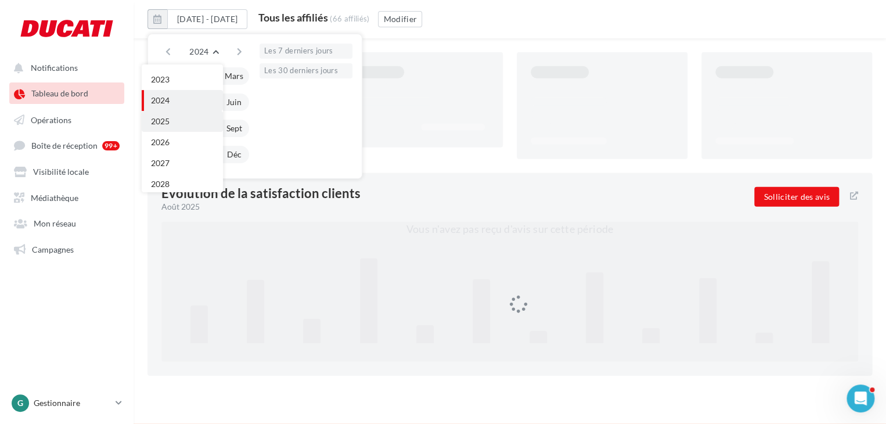
click at [182, 124] on button "2025" at bounding box center [182, 121] width 81 height 21
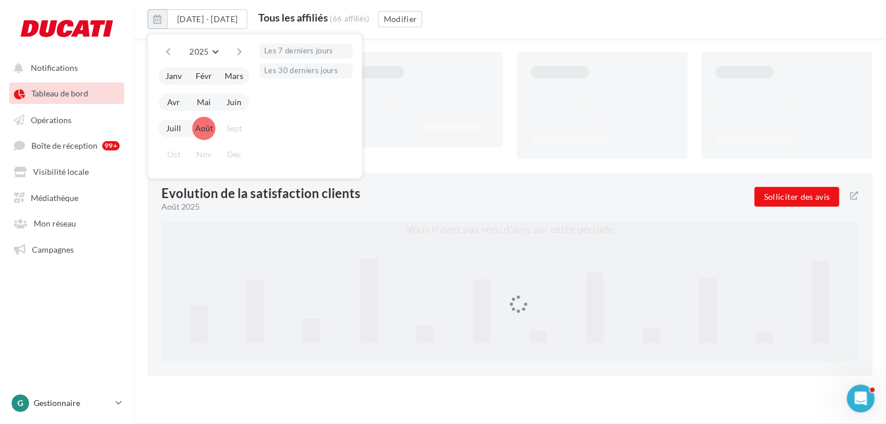
click at [207, 129] on button "Août" at bounding box center [203, 128] width 23 height 23
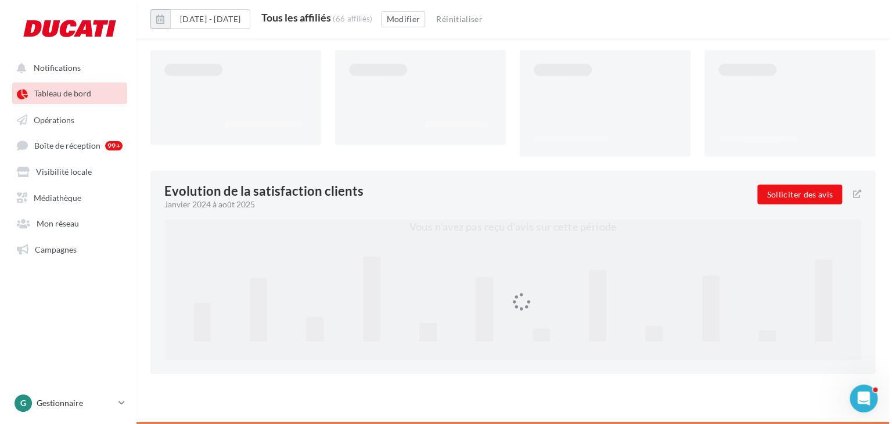
scroll to position [1493, 0]
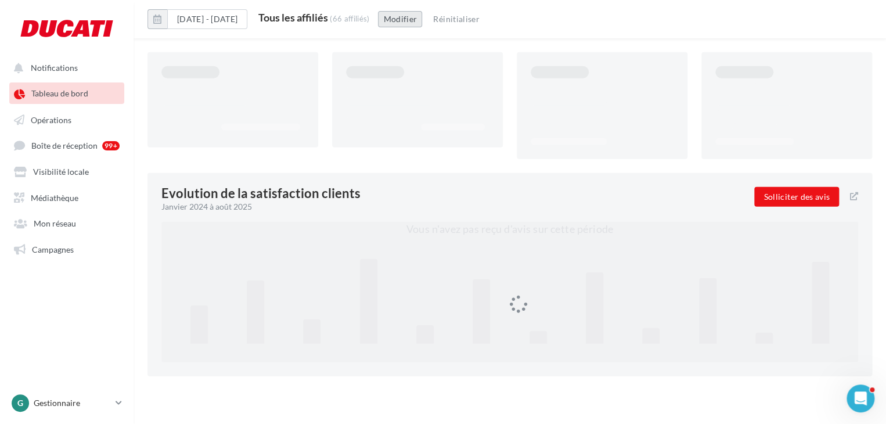
click at [422, 12] on button "Modifier" at bounding box center [400, 19] width 44 height 16
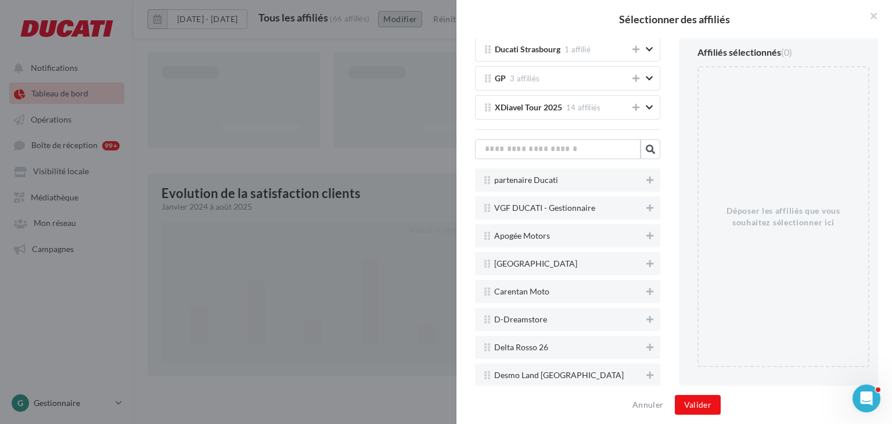
scroll to position [430, 0]
click at [547, 154] on div "Tous les affiliés 66 affiliés Mes groupes d'affiliés MLA 19 affiliés DUCATI PRI…" at bounding box center [567, 211] width 222 height 347
click at [546, 149] on input "text" at bounding box center [557, 149] width 165 height 20
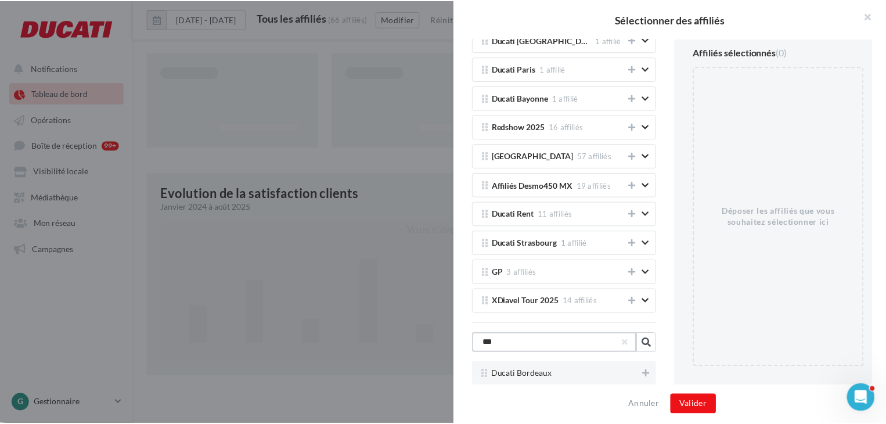
scroll to position [230, 0]
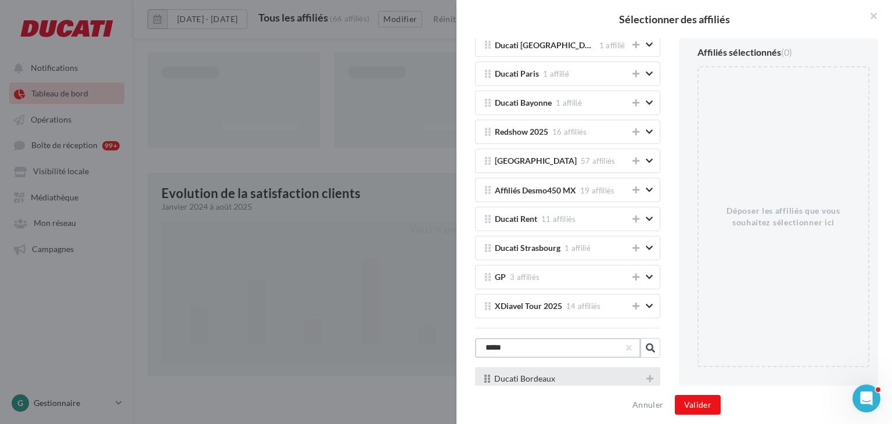
type input "*****"
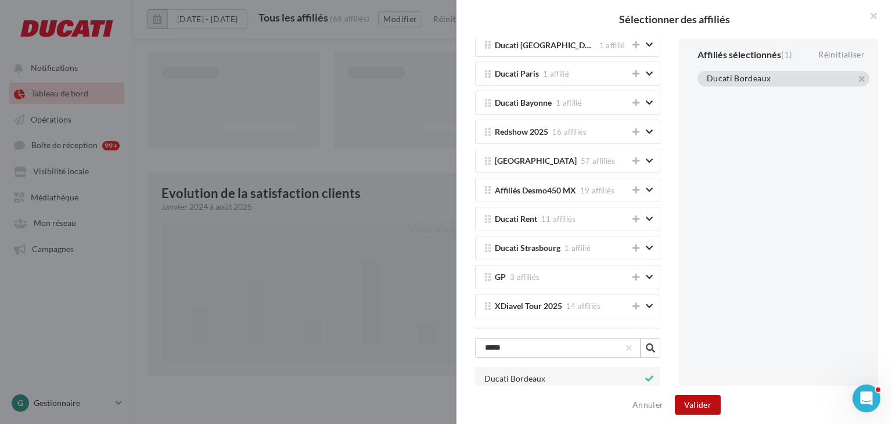
click at [702, 403] on button "Valider" at bounding box center [697, 405] width 46 height 20
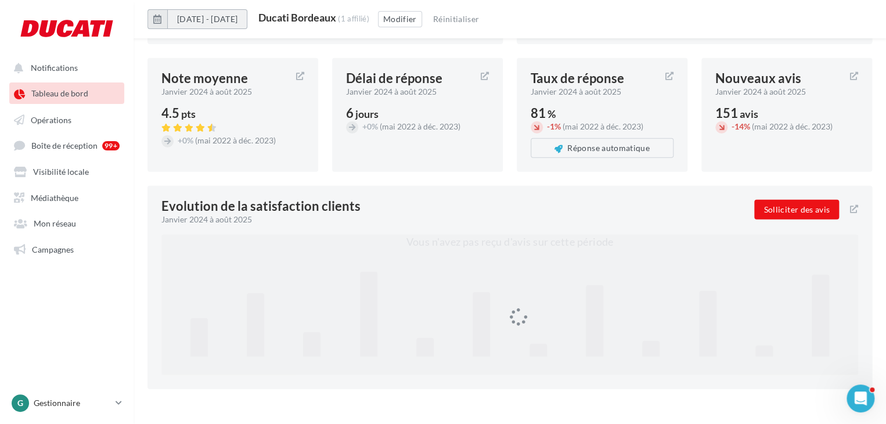
click at [229, 24] on button "[DATE] - [DATE]" at bounding box center [207, 19] width 80 height 20
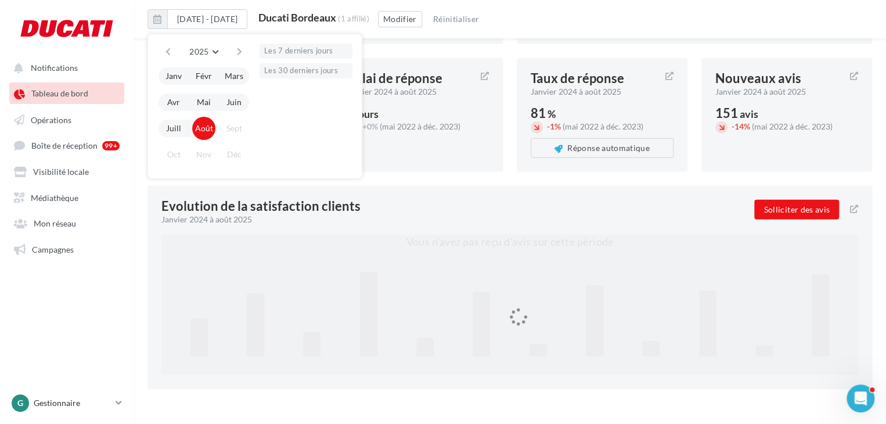
click at [566, 15] on div "01/01/2024 - 31/08/2025 2025 2018 2019 2020 2021 2022 2023 2024 2025 2026 2027 …" at bounding box center [509, 23] width 752 height 29
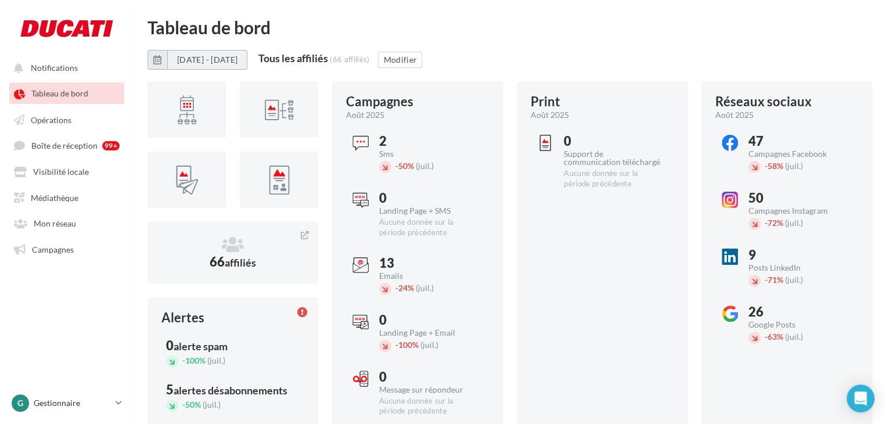
click at [239, 62] on button "[DATE] - [DATE]" at bounding box center [207, 60] width 80 height 20
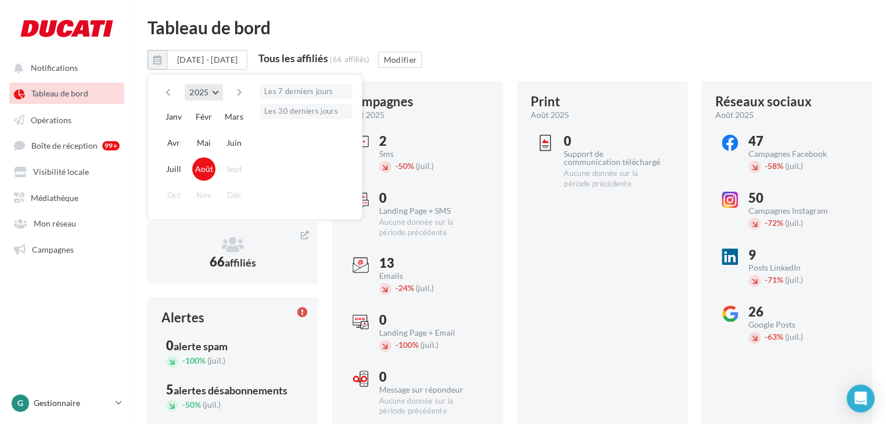
click at [193, 95] on span "2025" at bounding box center [198, 92] width 19 height 10
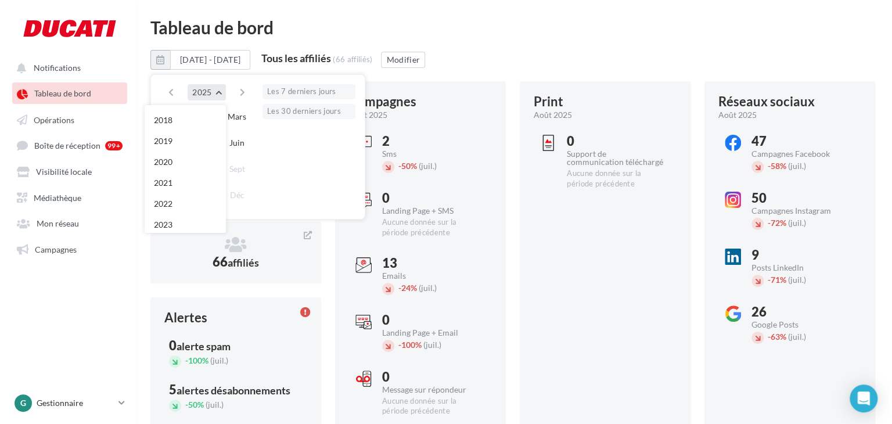
scroll to position [125, 0]
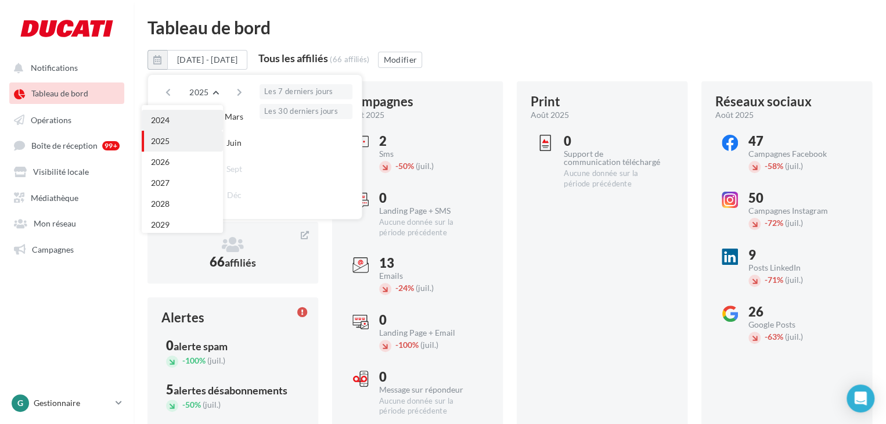
click at [195, 117] on button "2024" at bounding box center [182, 120] width 81 height 21
click at [176, 114] on button "Janv" at bounding box center [173, 116] width 23 height 23
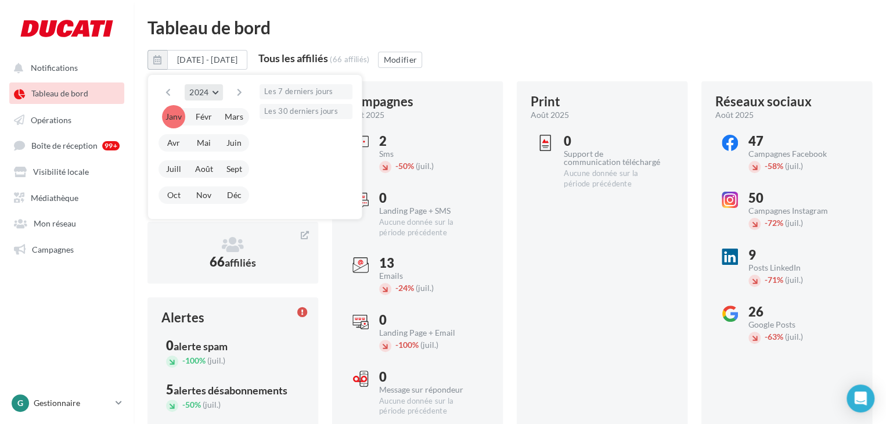
click at [207, 92] on span "2024" at bounding box center [198, 92] width 19 height 10
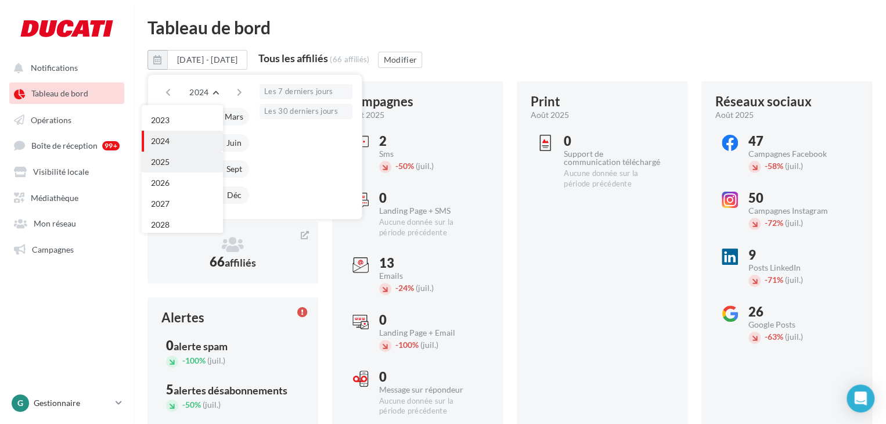
click at [179, 165] on button "2025" at bounding box center [182, 161] width 81 height 21
click at [209, 165] on button "Août" at bounding box center [203, 168] width 23 height 23
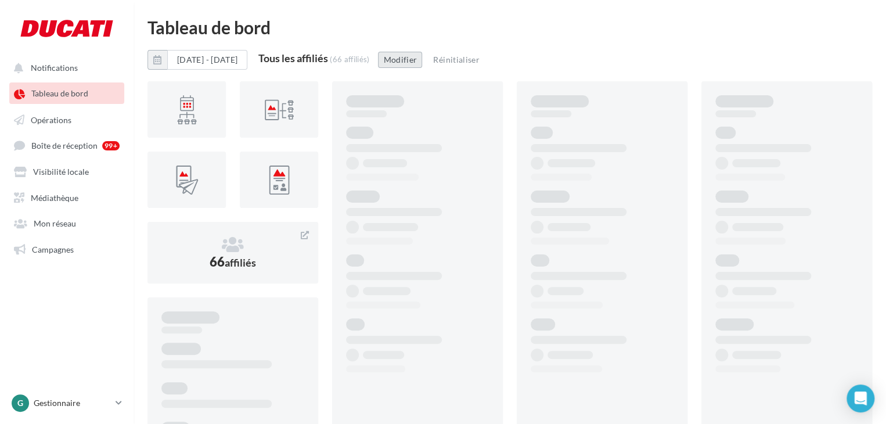
click at [422, 57] on button "Modifier" at bounding box center [400, 60] width 44 height 16
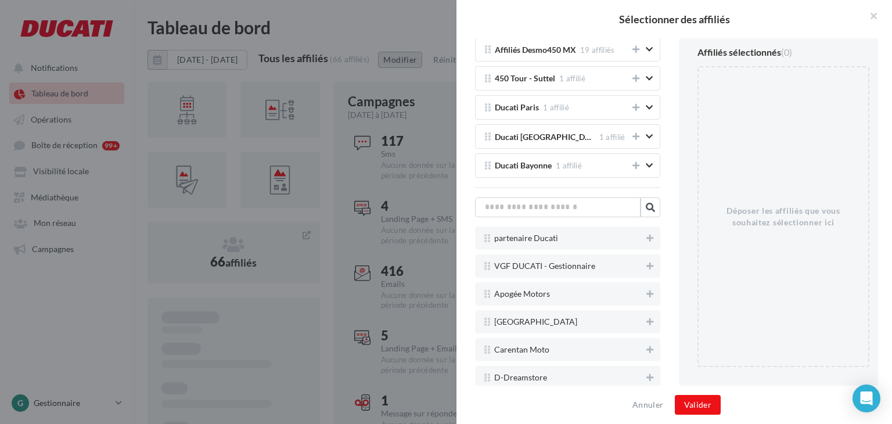
scroll to position [371, 0]
click at [575, 208] on input "text" at bounding box center [557, 207] width 165 height 20
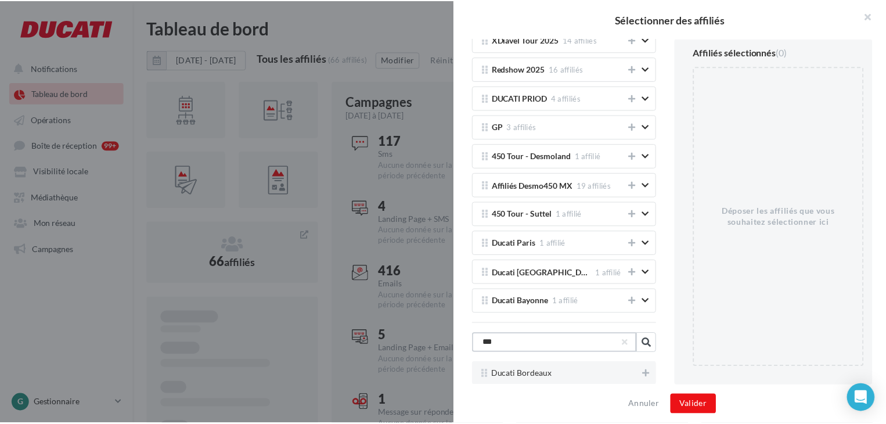
scroll to position [230, 0]
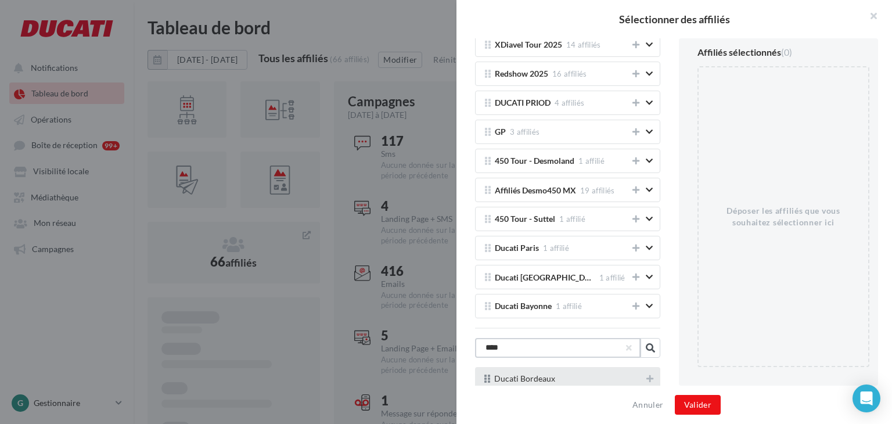
type input "****"
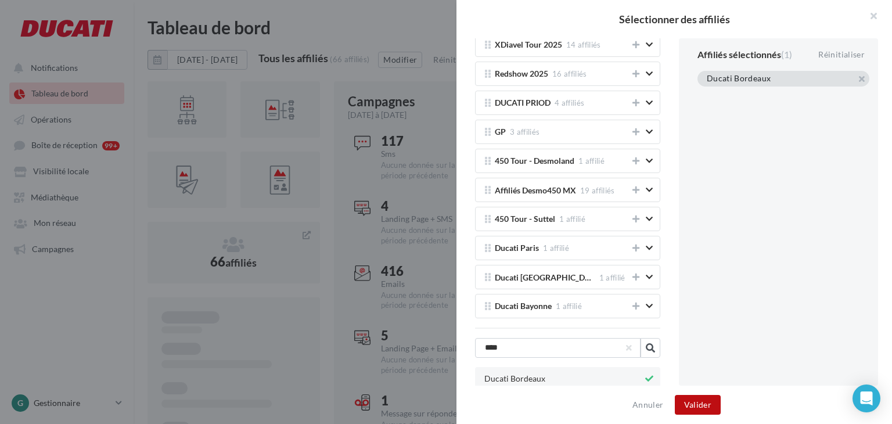
click at [703, 402] on button "Valider" at bounding box center [697, 405] width 46 height 20
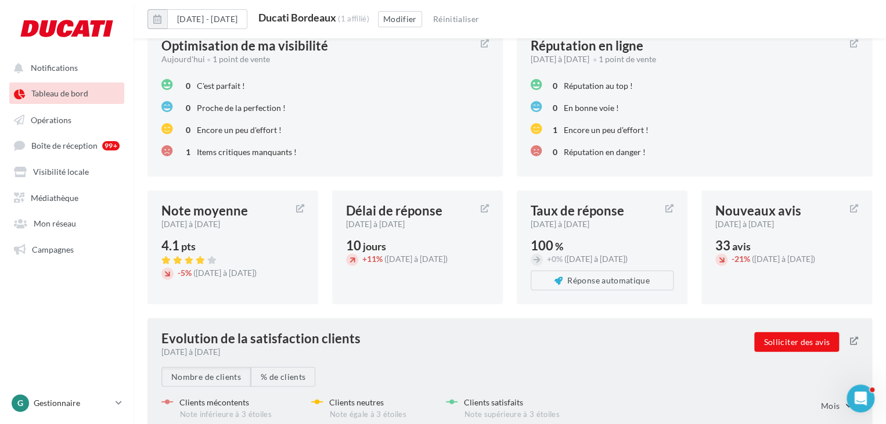
scroll to position [1418, 0]
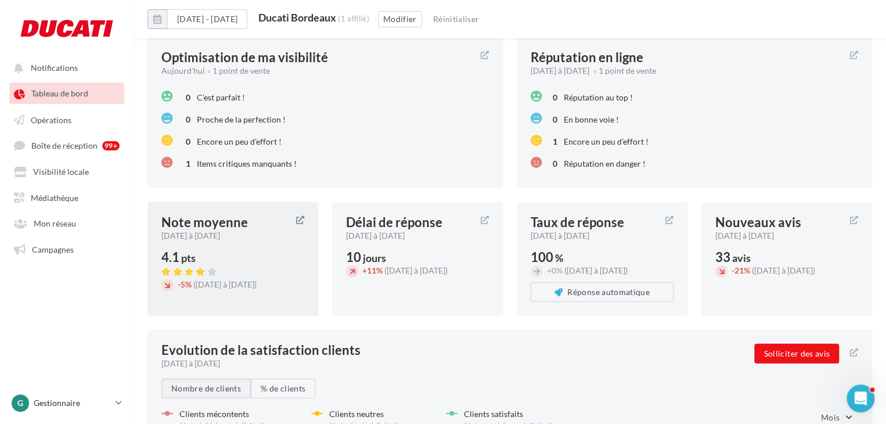
click at [299, 218] on icon at bounding box center [300, 220] width 8 height 8
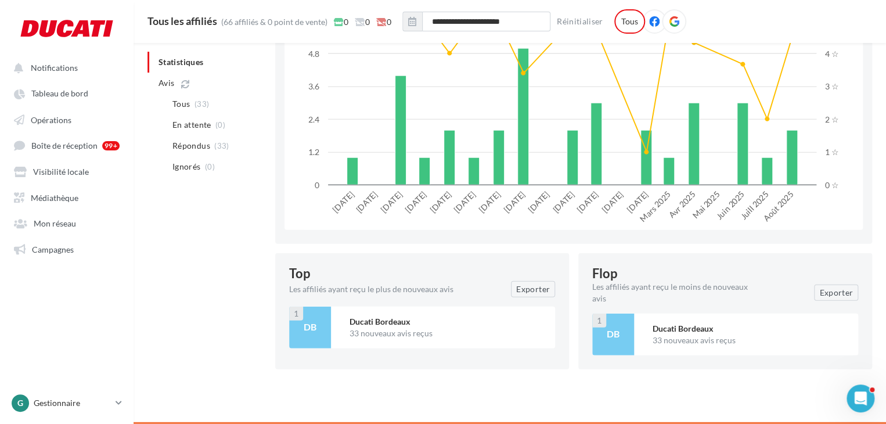
scroll to position [1323, 0]
drag, startPoint x: 677, startPoint y: 268, endPoint x: 241, endPoint y: 276, distance: 435.4
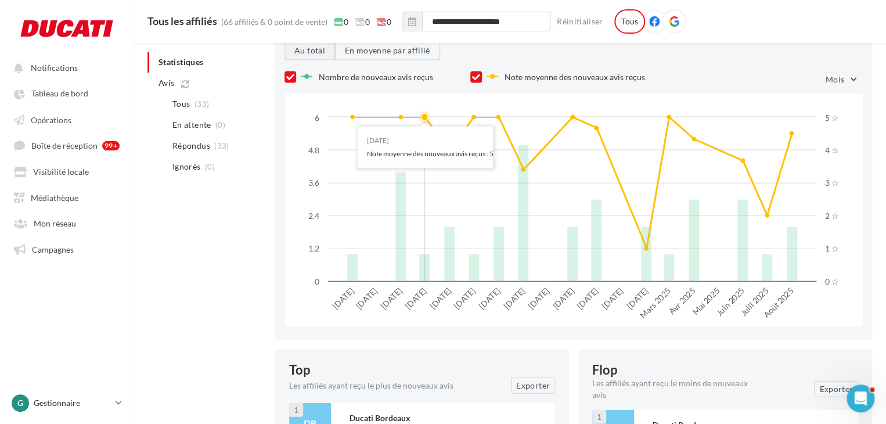
scroll to position [1147, 0]
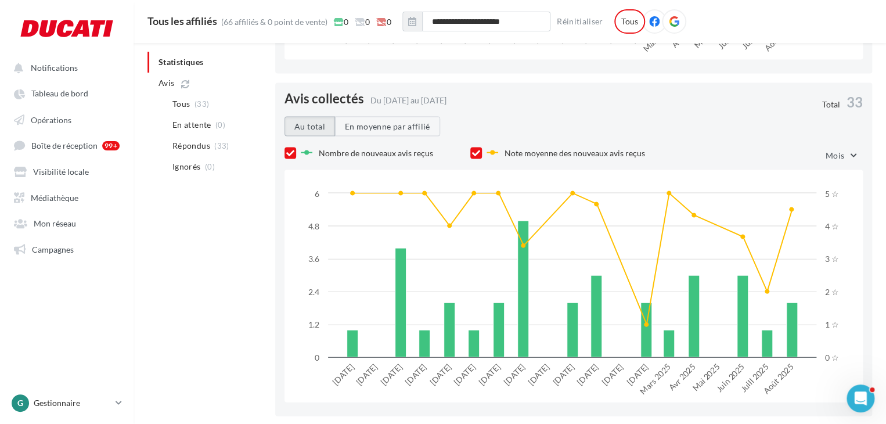
click at [314, 132] on button "Au total" at bounding box center [309, 127] width 50 height 20
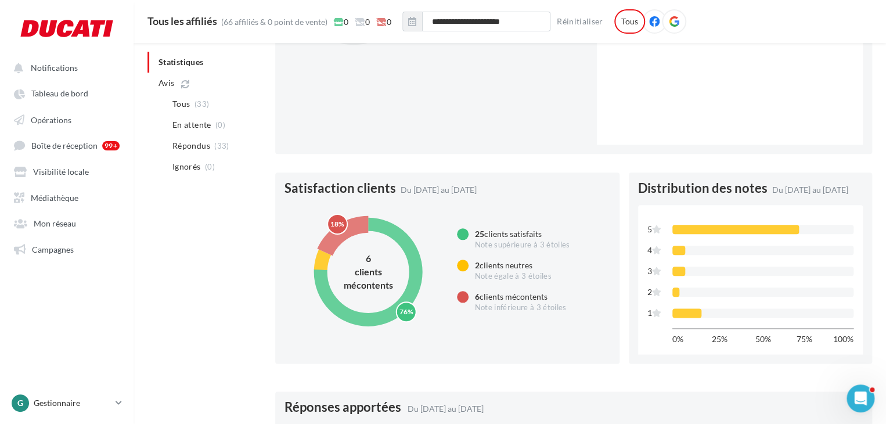
scroll to position [527, 0]
click at [346, 222] on circle at bounding box center [368, 271] width 126 height 126
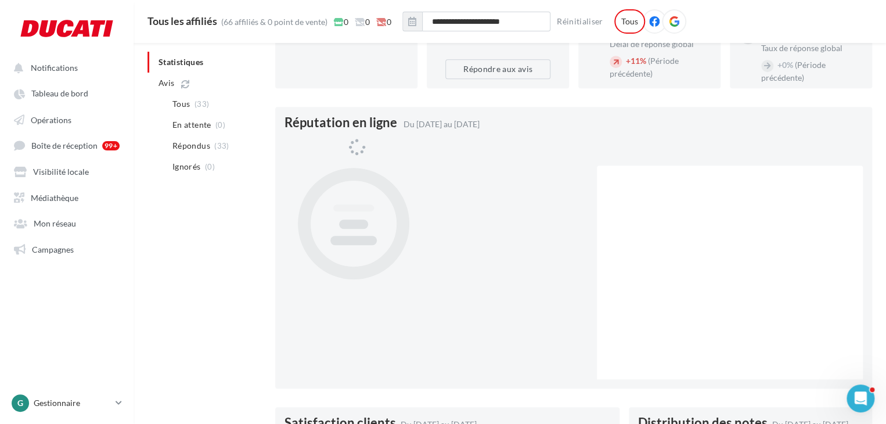
scroll to position [592, 0]
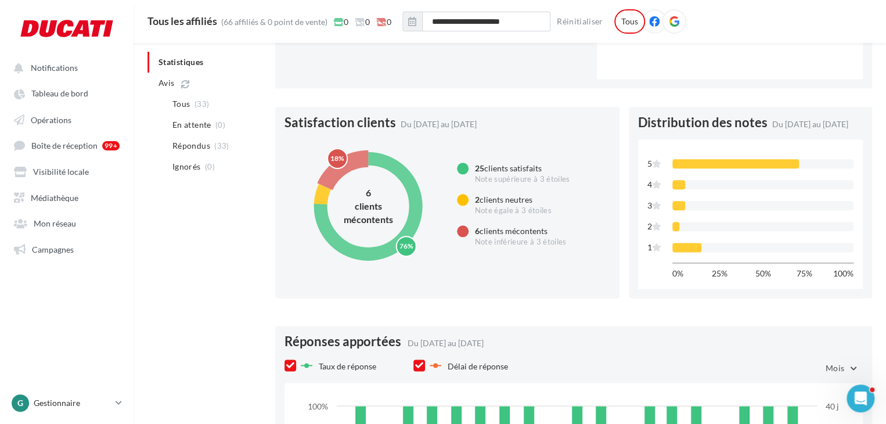
click at [414, 212] on circle at bounding box center [367, 205] width 95 height 95
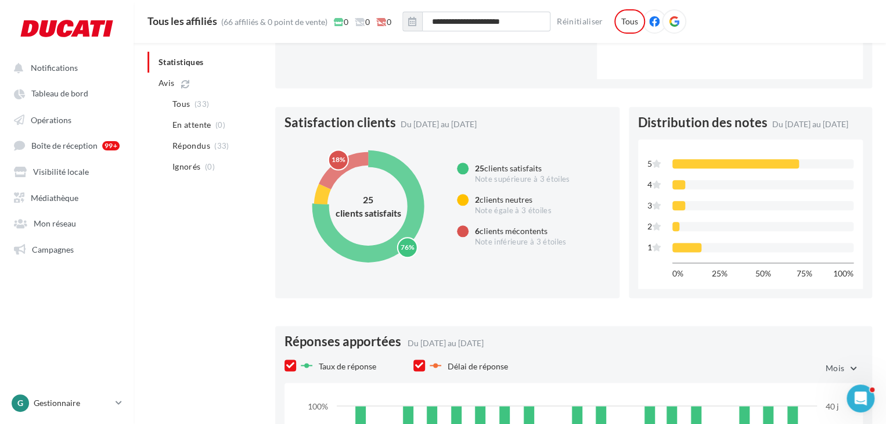
click at [414, 212] on circle at bounding box center [367, 205] width 95 height 95
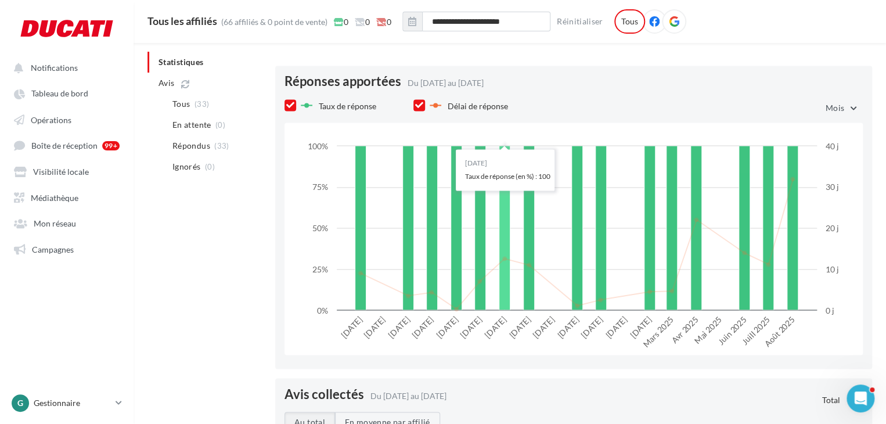
scroll to position [851, 0]
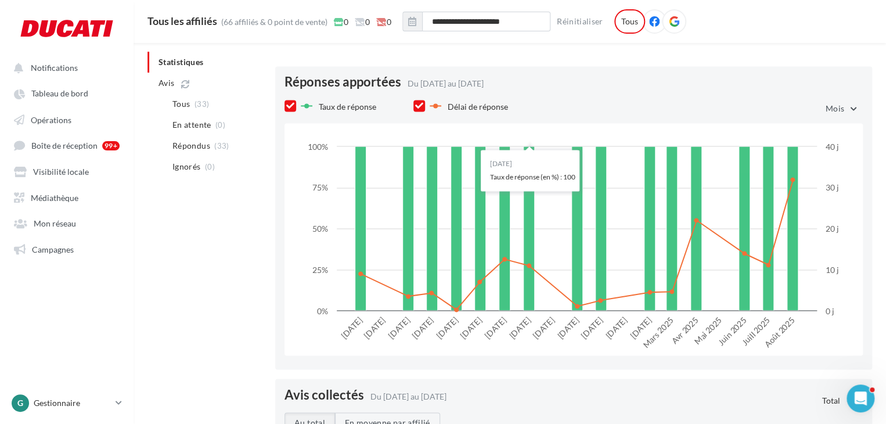
click at [580, 100] on div "Réponses apportées Du [DATE] au [DATE] Taux de réponse Délai de réponse Mois Jo…" at bounding box center [573, 217] width 597 height 303
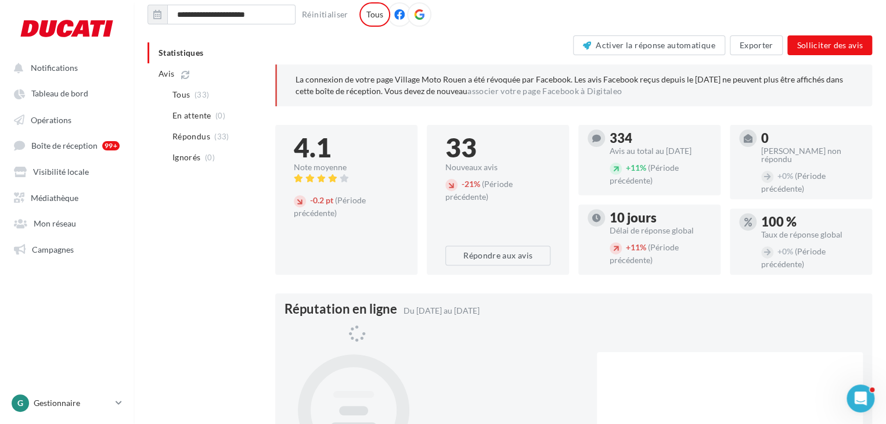
scroll to position [391, 0]
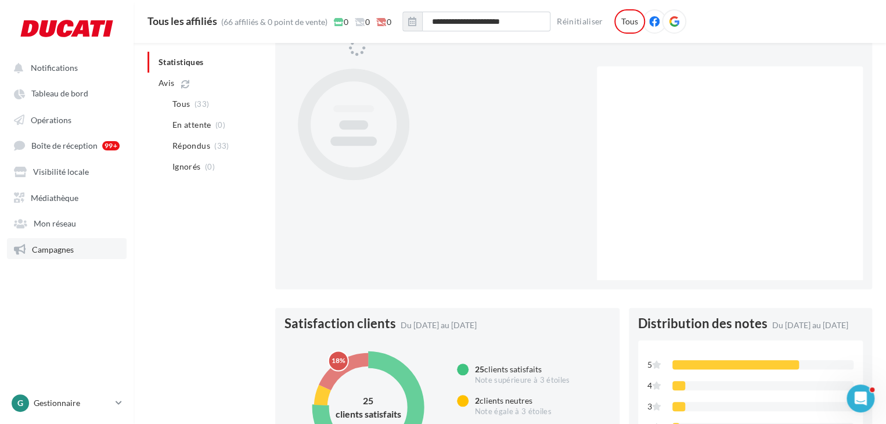
click at [66, 248] on span "Campagnes" at bounding box center [53, 249] width 42 height 10
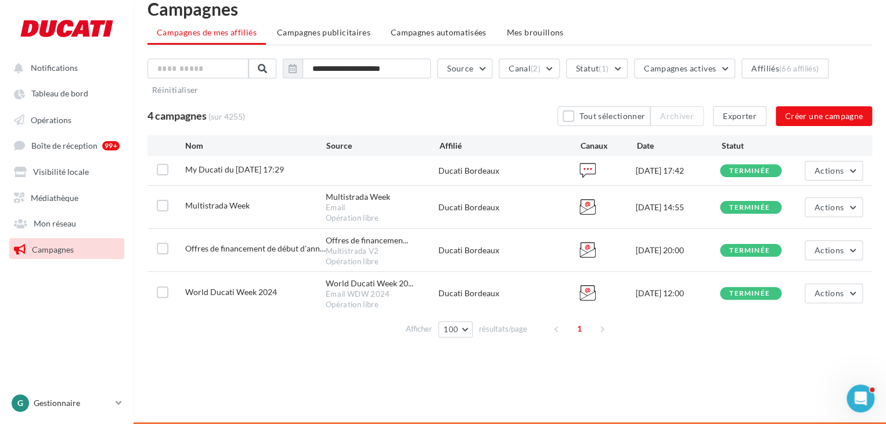
scroll to position [19, 0]
